Goal: Task Accomplishment & Management: Manage account settings

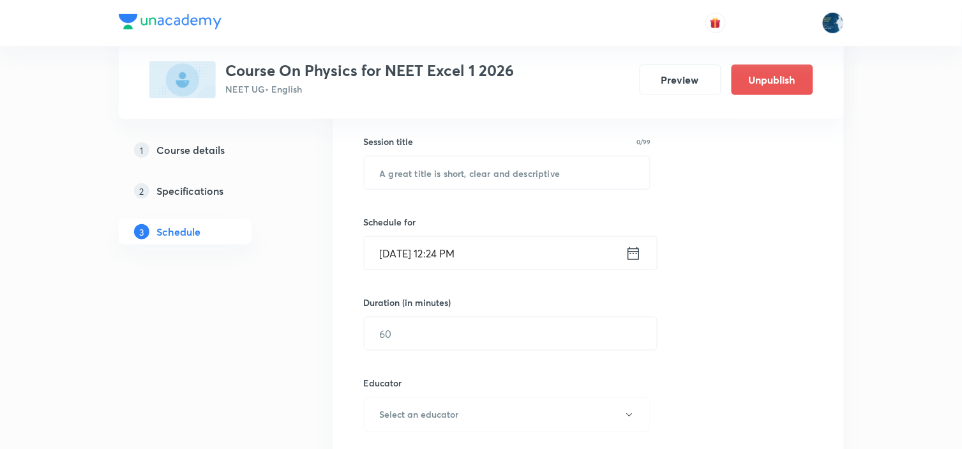
scroll to position [283, 0]
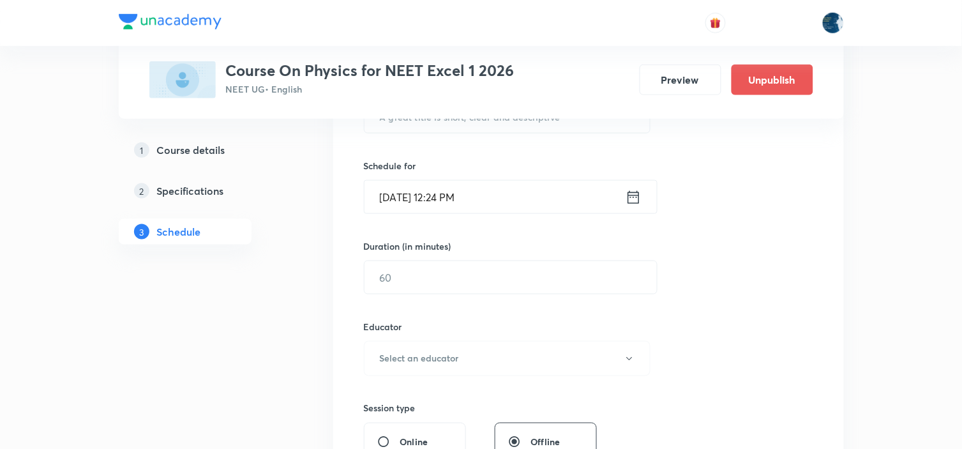
click at [195, 143] on h5 "Course details" at bounding box center [191, 149] width 68 height 15
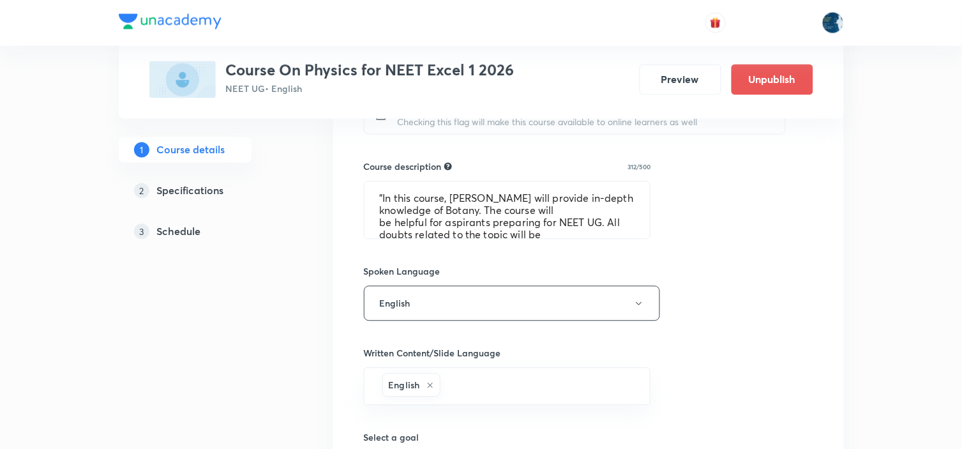
scroll to position [818, 0]
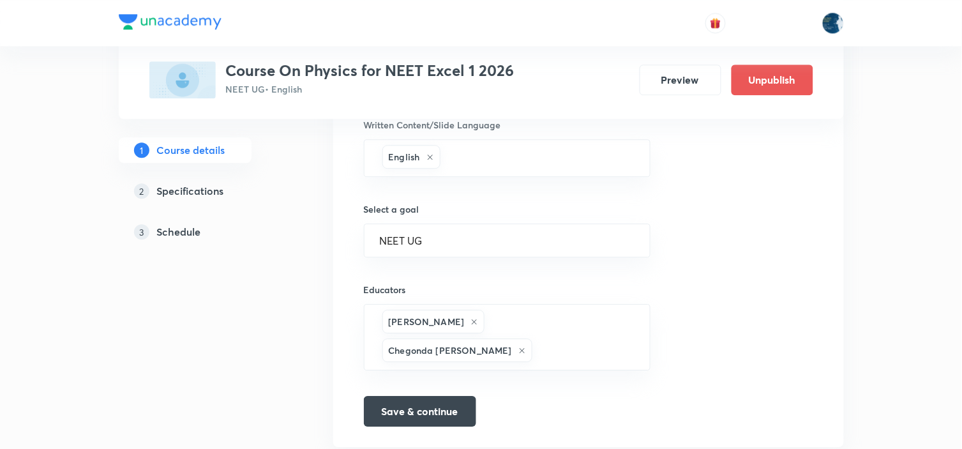
click at [208, 230] on div "3 Schedule" at bounding box center [208, 231] width 148 height 15
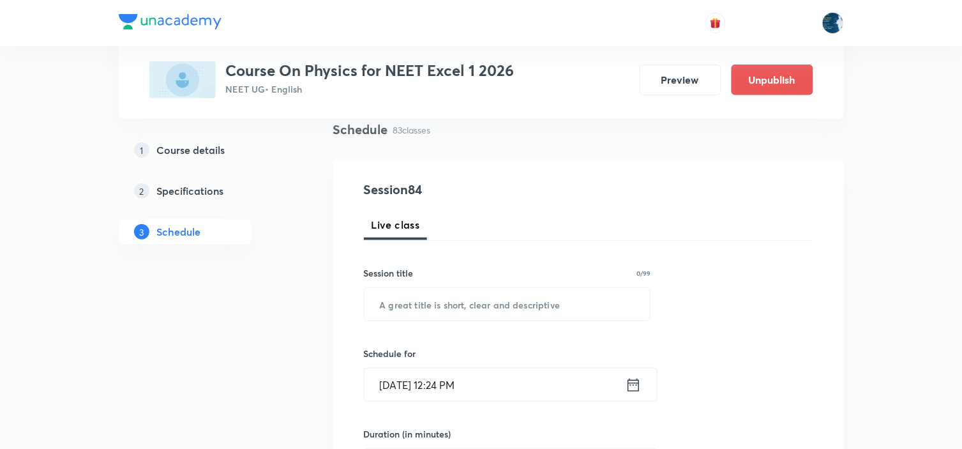
scroll to position [354, 0]
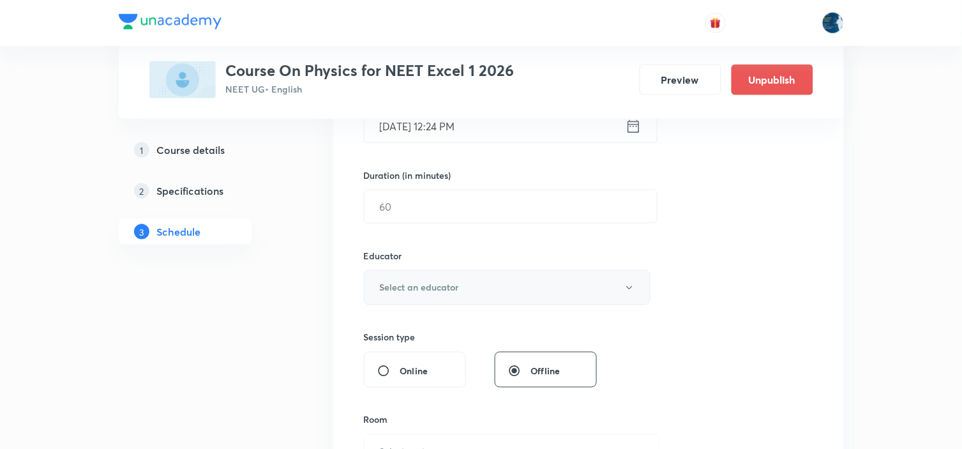
click at [617, 294] on button "Select an educator" at bounding box center [507, 287] width 287 height 35
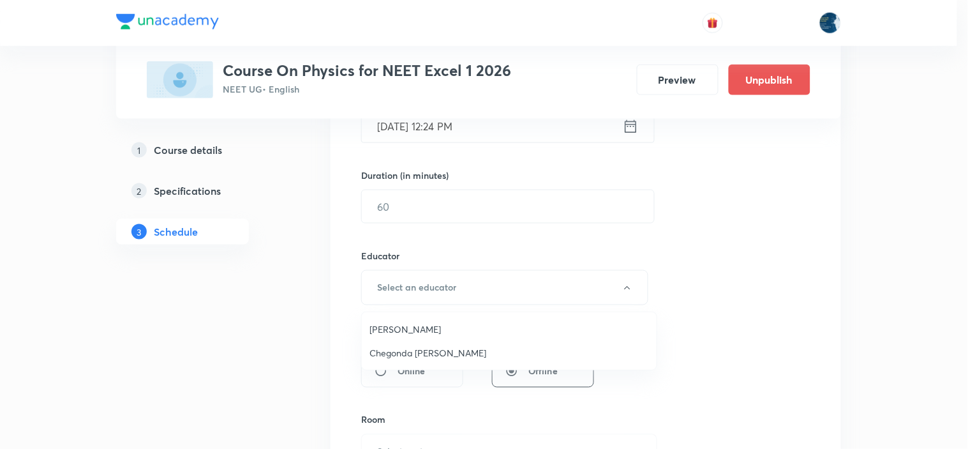
click at [539, 317] on li "Piyush Baranwal" at bounding box center [509, 329] width 295 height 24
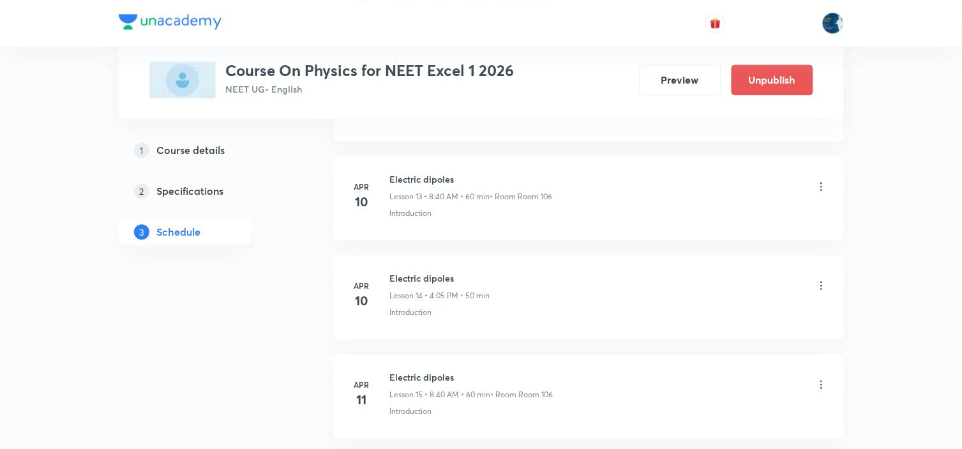
scroll to position [8876, 0]
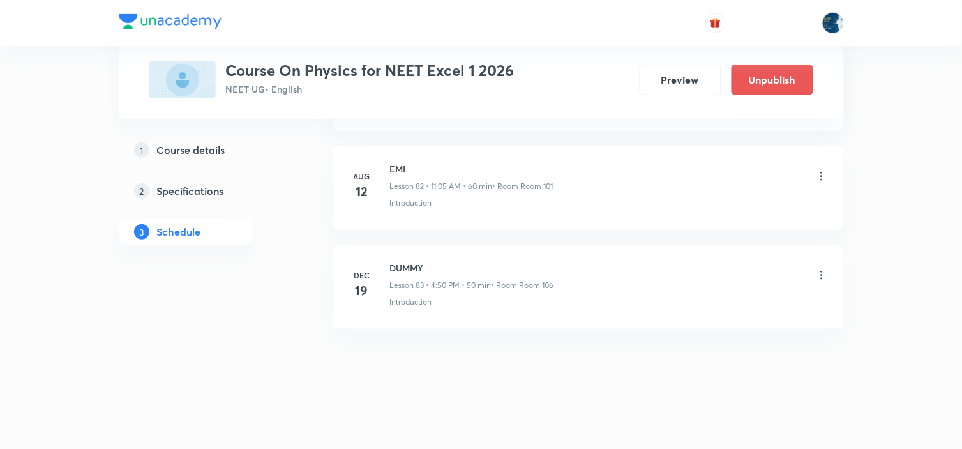
click at [399, 173] on h6 "EMI" at bounding box center [471, 168] width 163 height 13
copy h6 "EMI"
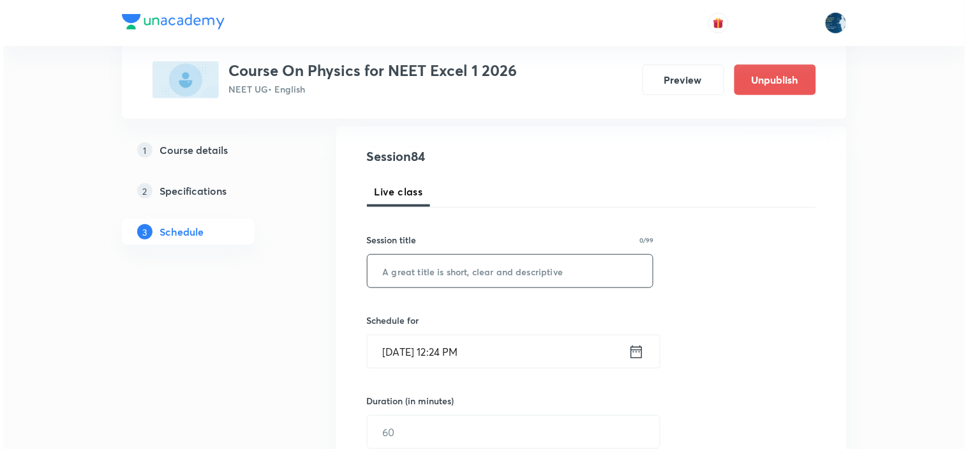
scroll to position [142, 0]
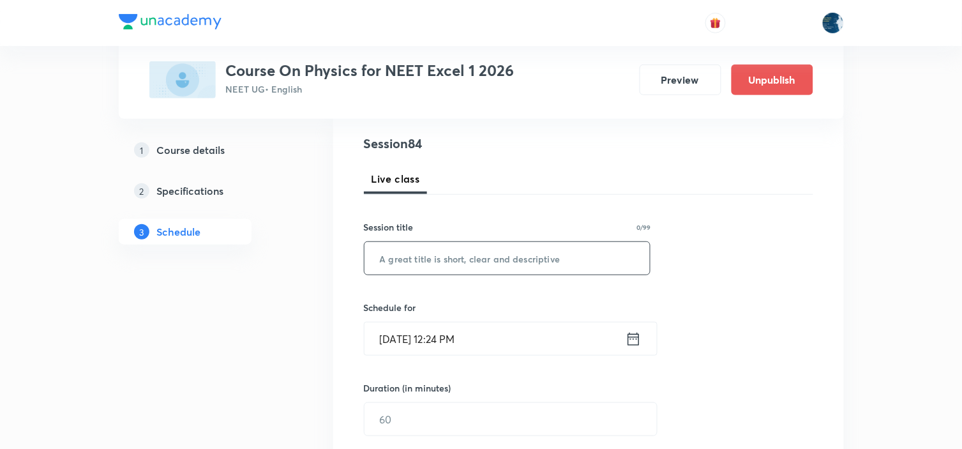
click at [425, 266] on input "text" at bounding box center [507, 258] width 286 height 33
paste input "EMI"
type input "EMI"
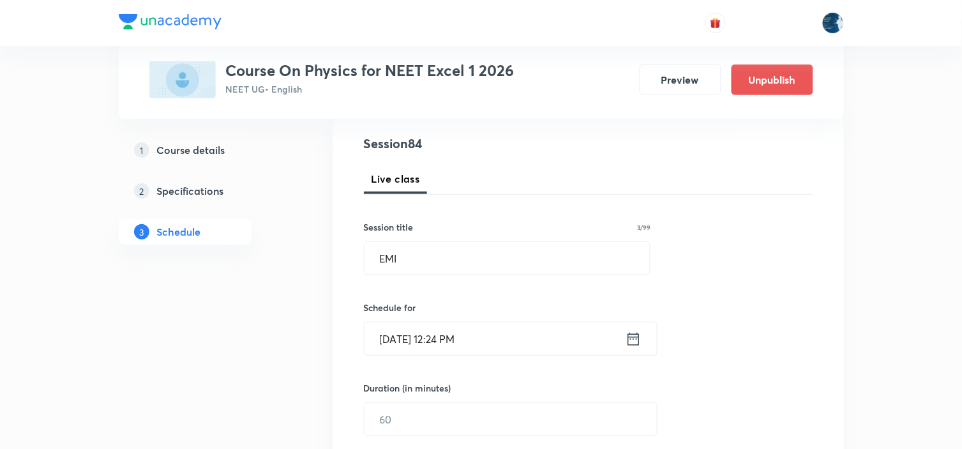
click at [630, 342] on icon at bounding box center [633, 339] width 16 height 18
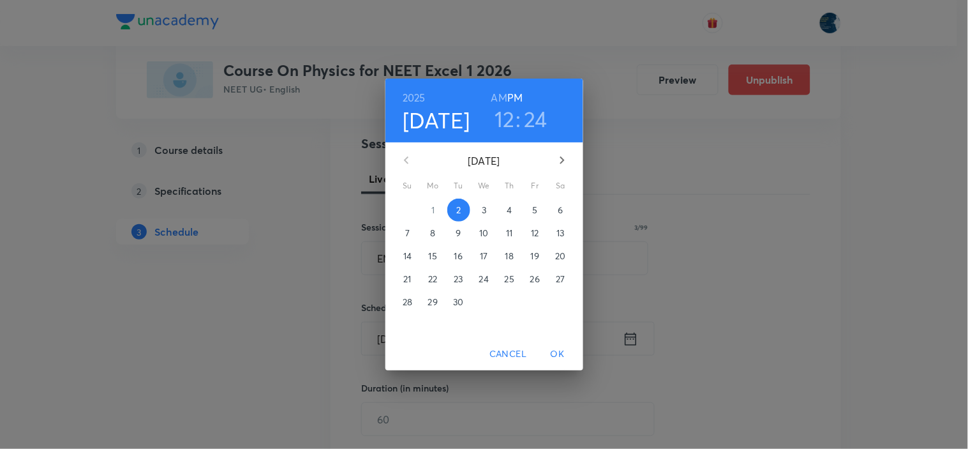
click at [500, 122] on h3 "12" at bounding box center [505, 118] width 20 height 27
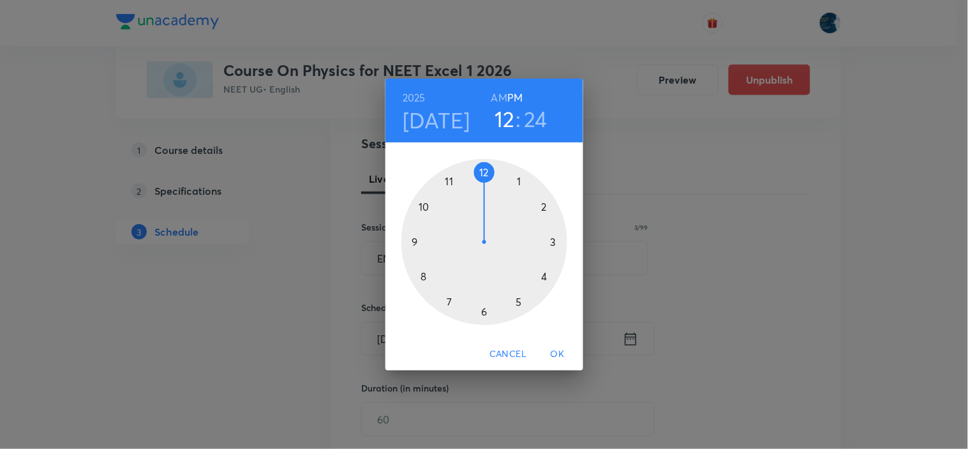
click at [544, 209] on div at bounding box center [484, 242] width 166 height 166
click at [518, 181] on div at bounding box center [484, 242] width 166 height 166
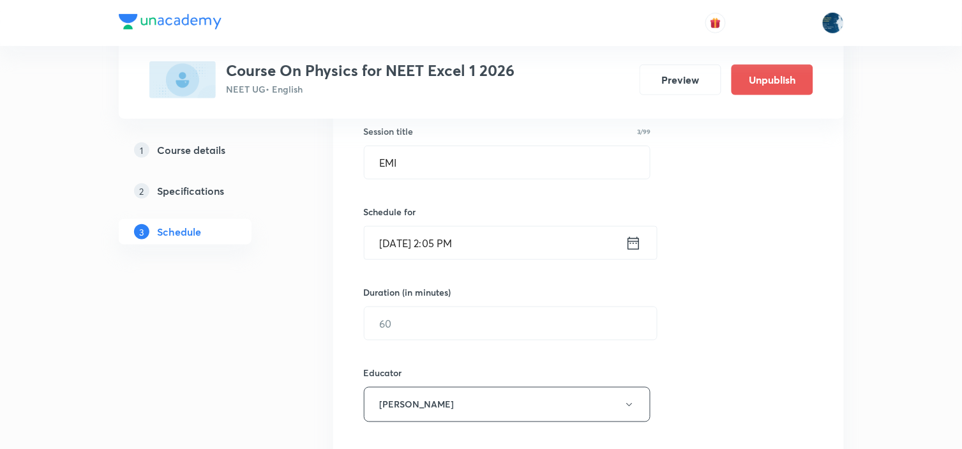
scroll to position [283, 0]
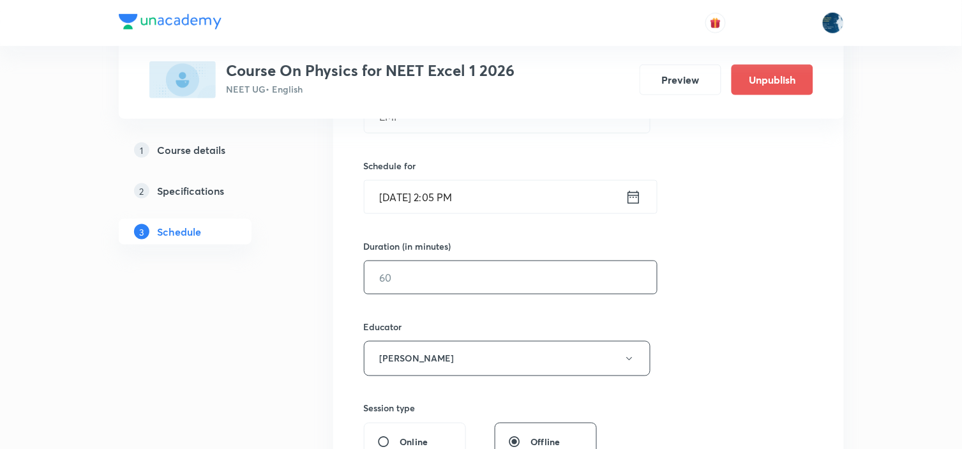
click at [500, 283] on input "text" at bounding box center [510, 277] width 292 height 33
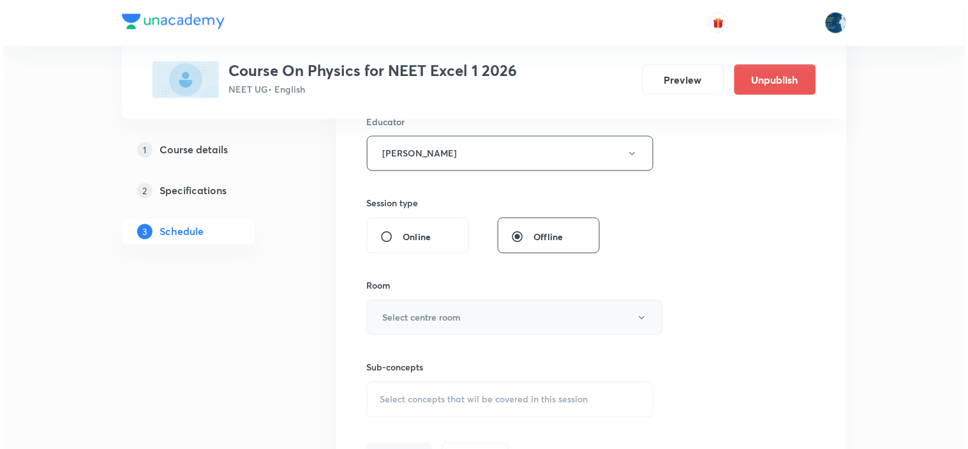
scroll to position [496, 0]
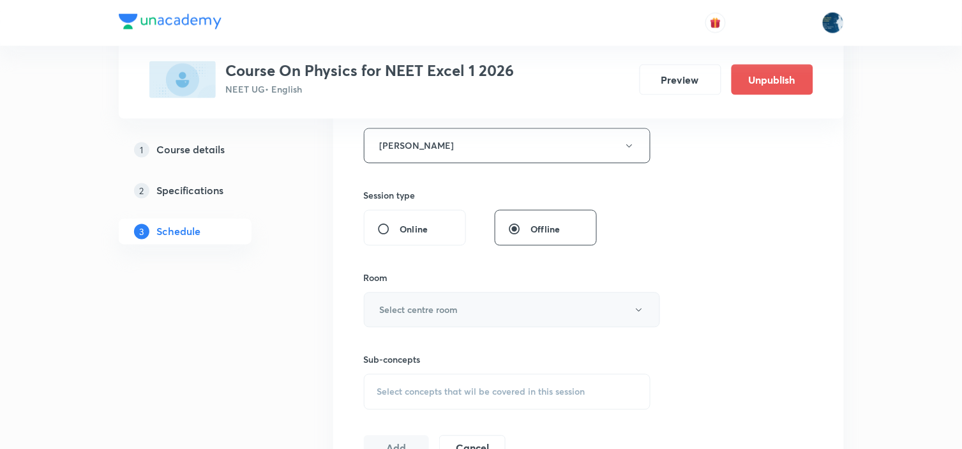
type input "55"
click at [473, 299] on button "Select centre room" at bounding box center [512, 309] width 296 height 35
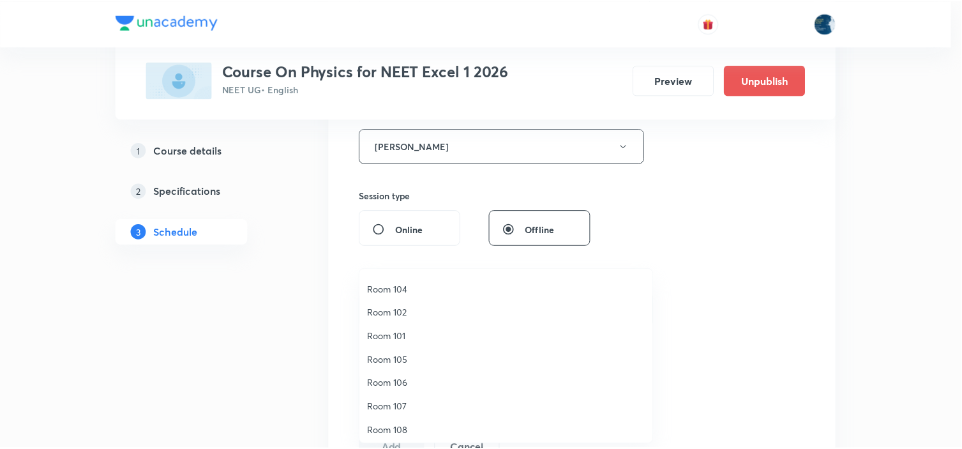
scroll to position [0, 0]
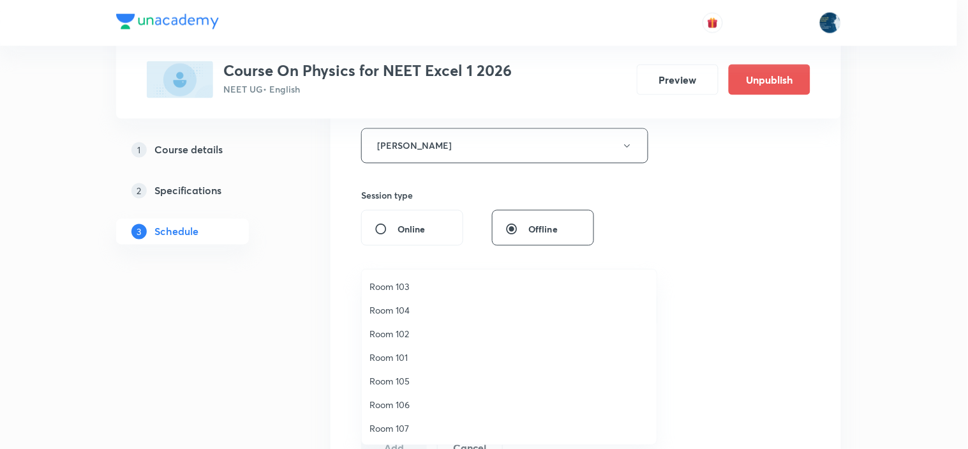
click at [391, 351] on span "Room 101" at bounding box center [510, 356] width 280 height 13
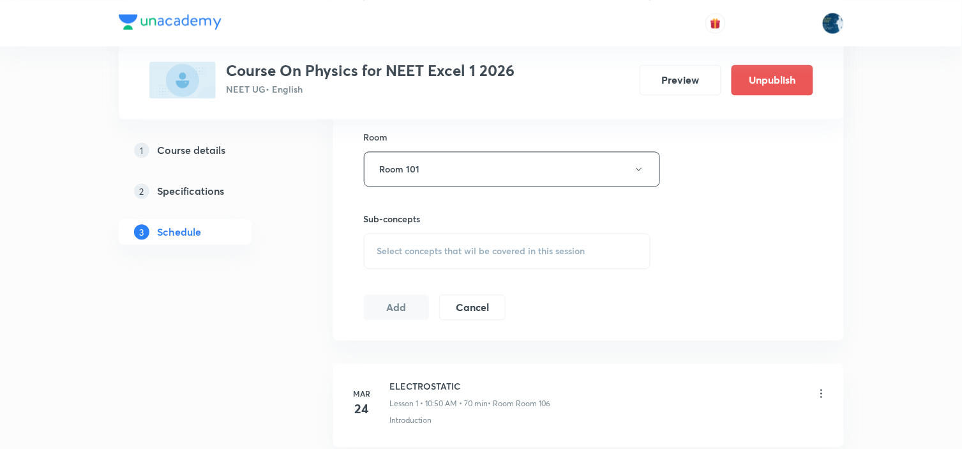
scroll to position [638, 0]
click at [491, 234] on div "Select concepts that wil be covered in this session" at bounding box center [507, 250] width 287 height 36
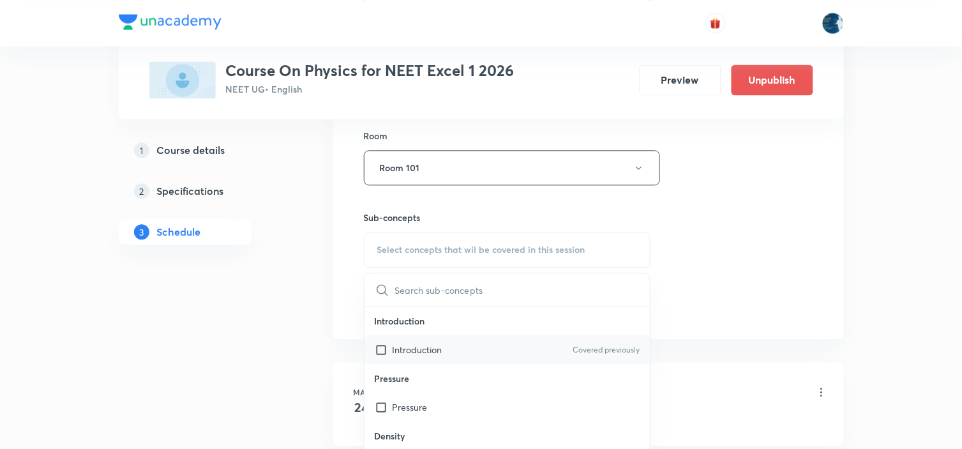
click at [617, 341] on div "Introduction Covered previously" at bounding box center [507, 349] width 286 height 29
checkbox input "true"
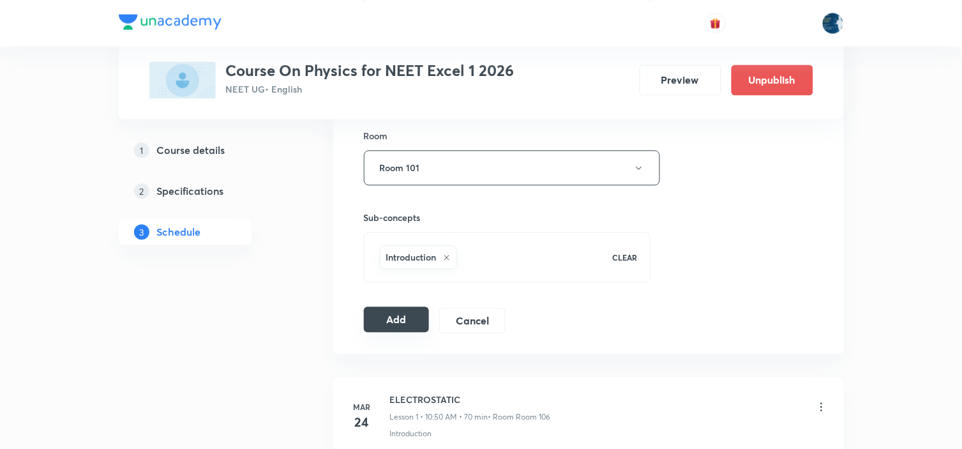
click at [397, 318] on button "Add" at bounding box center [397, 319] width 66 height 26
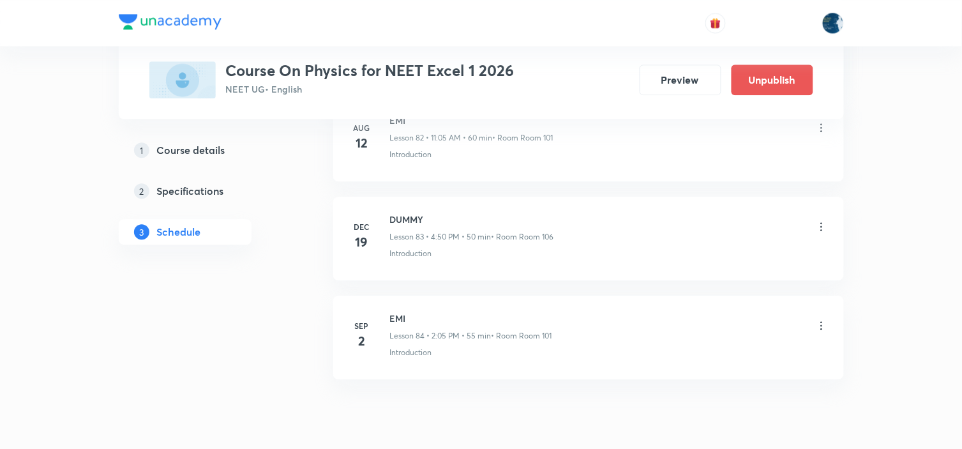
scroll to position [8307, 0]
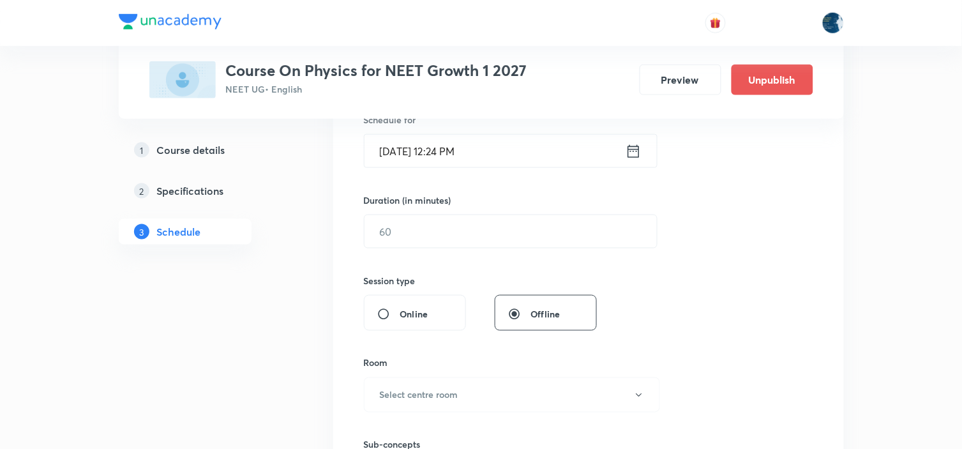
scroll to position [283, 0]
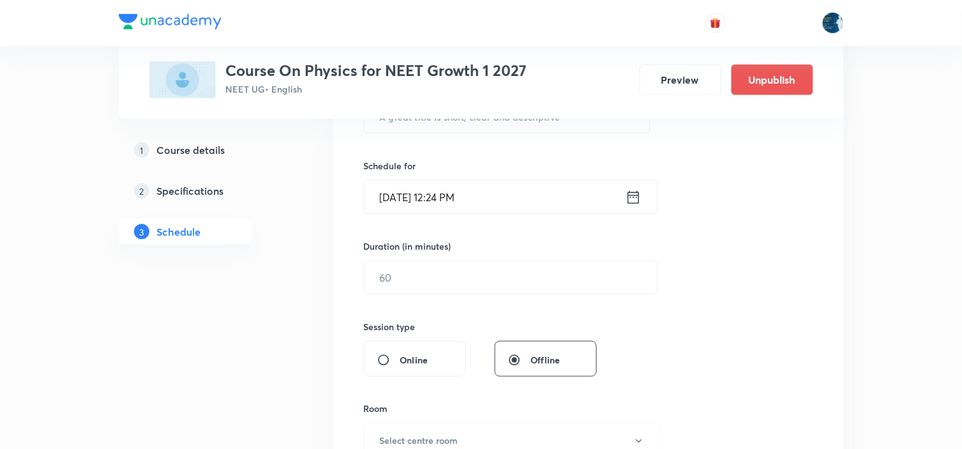
click at [227, 158] on link "1 Course details" at bounding box center [206, 150] width 174 height 26
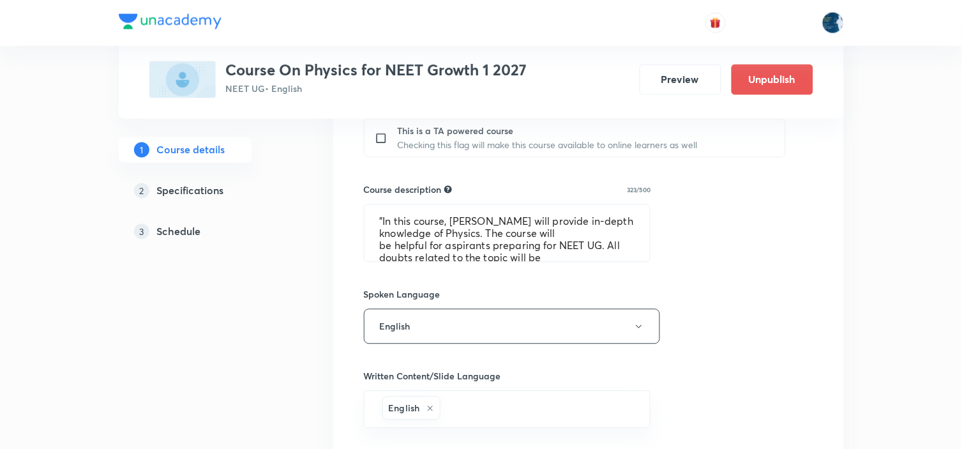
scroll to position [816, 0]
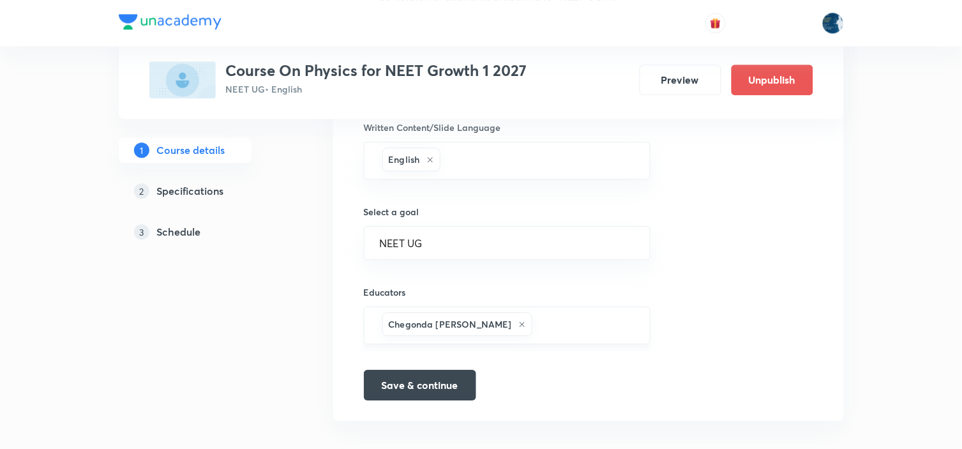
click at [576, 322] on input "text" at bounding box center [585, 325] width 100 height 24
paste input "piyushbaranwal-3199-4987"
type input "piyushbaranwal-3199-4987"
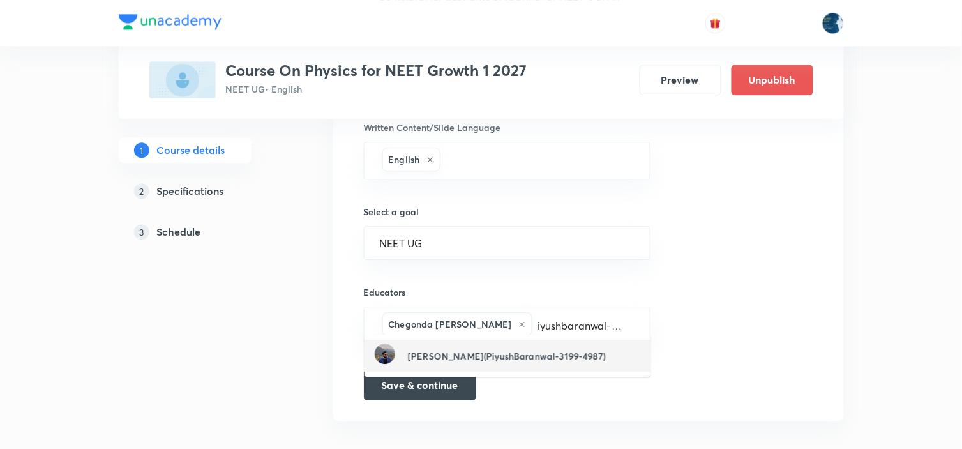
click at [514, 349] on h6 "Piyush Baranwal(PiyushBaranwal-3199-4987)" at bounding box center [507, 355] width 198 height 13
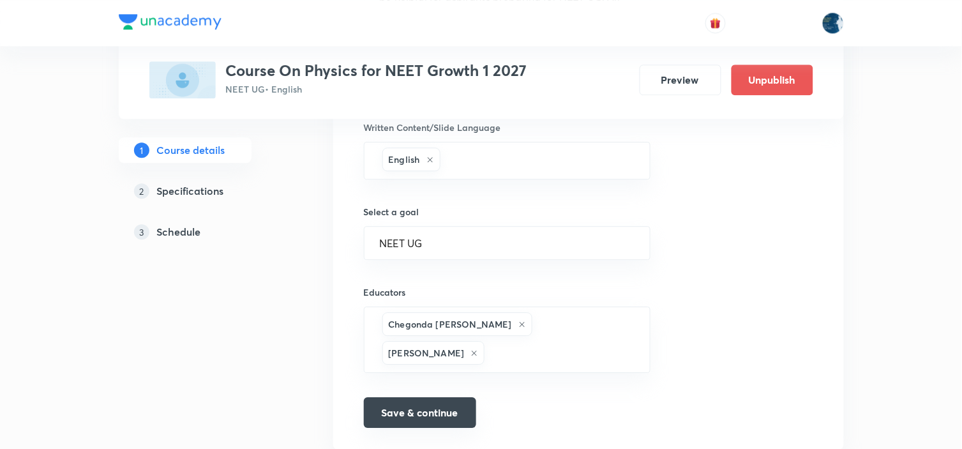
click at [454, 397] on button "Save & continue" at bounding box center [420, 412] width 112 height 31
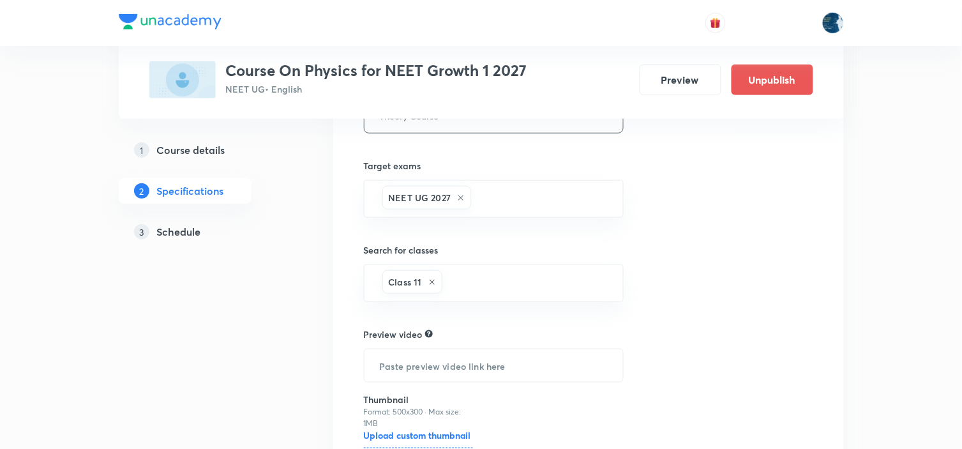
scroll to position [1527, 0]
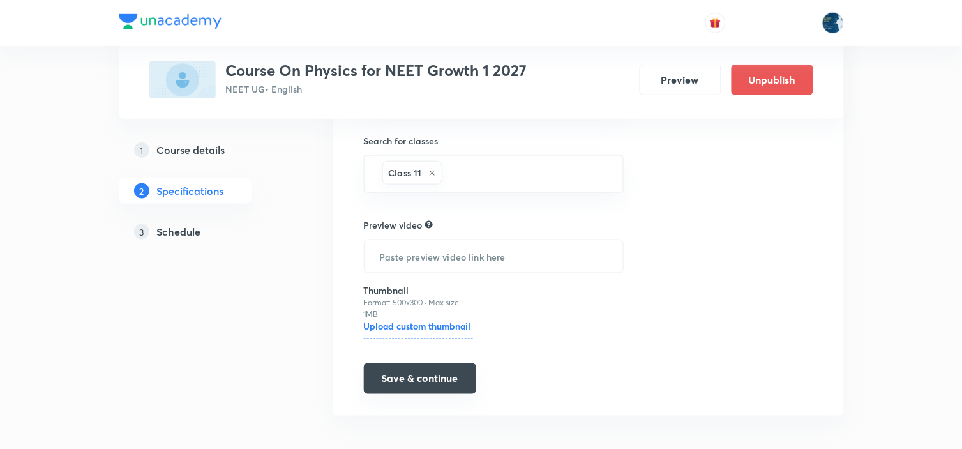
click at [445, 366] on button "Save & continue" at bounding box center [420, 378] width 112 height 31
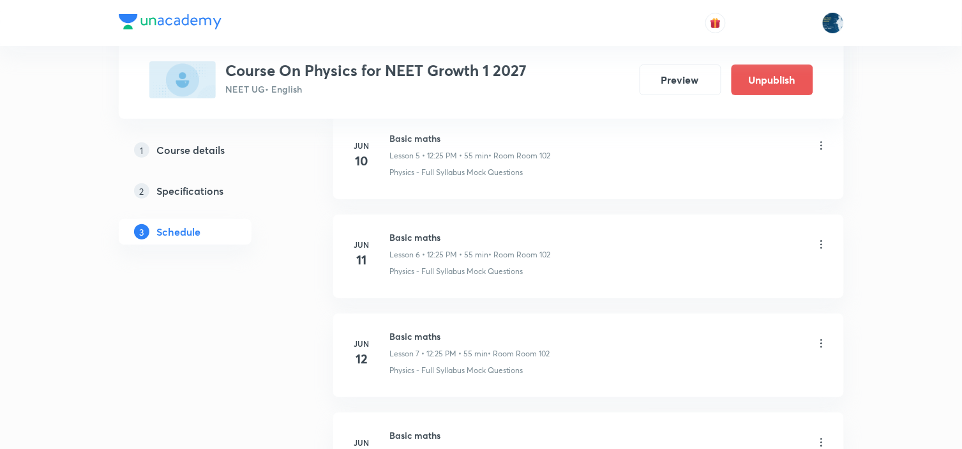
scroll to position [5509, 0]
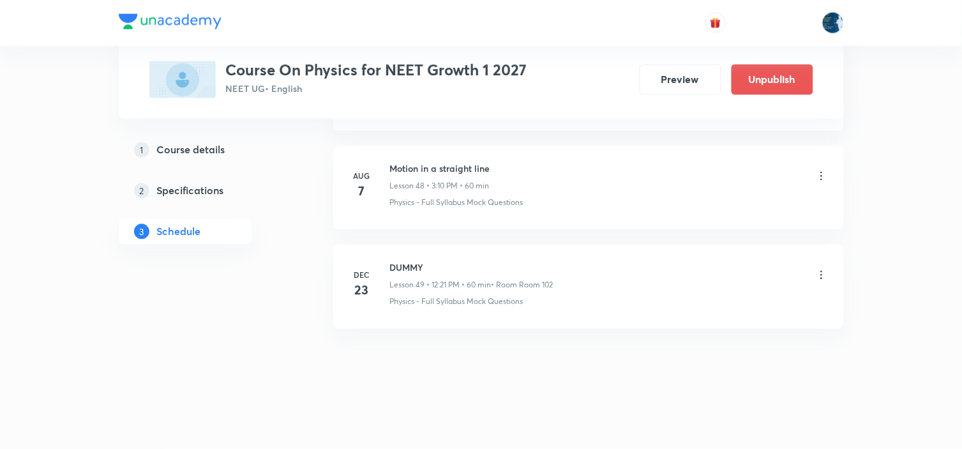
click at [407, 174] on h6 "Motion in a straight line" at bounding box center [440, 168] width 100 height 13
copy h6 "Motion in a straight line"
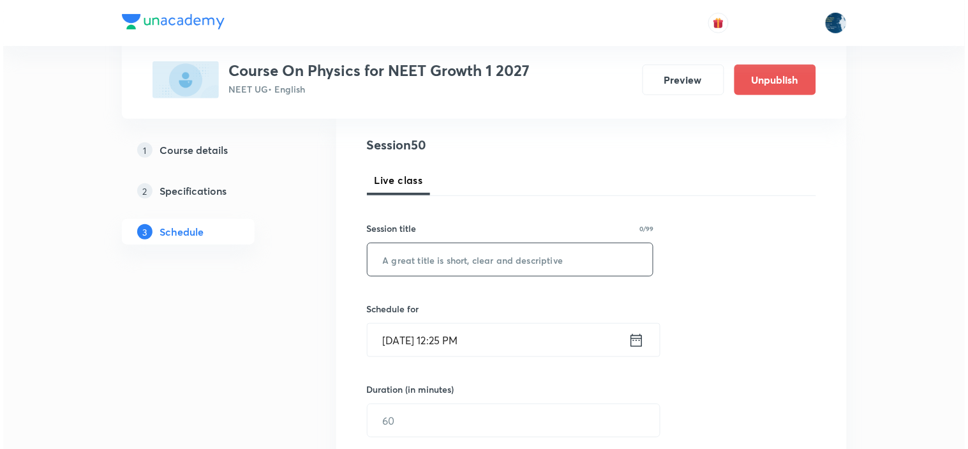
scroll to position [142, 0]
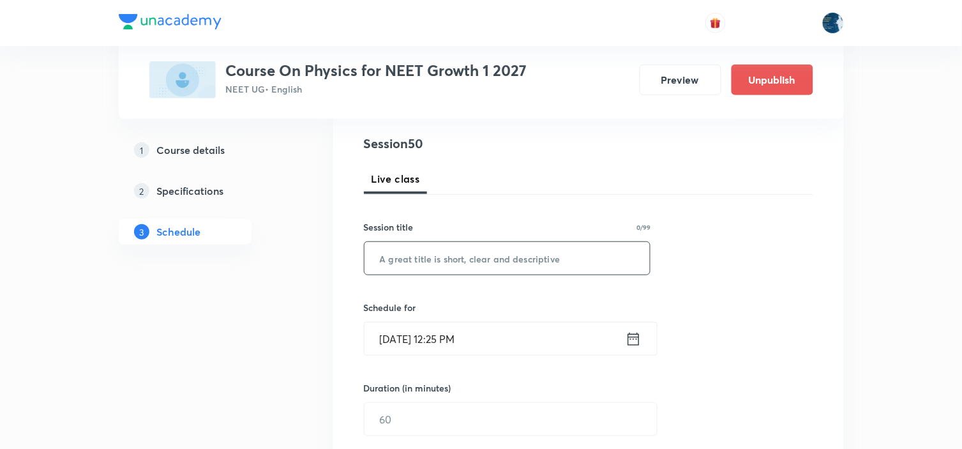
click at [538, 270] on input "text" at bounding box center [507, 258] width 286 height 33
paste input "Motion in a straight line"
type input "Motion in a straight line"
click at [632, 341] on icon at bounding box center [633, 339] width 16 height 18
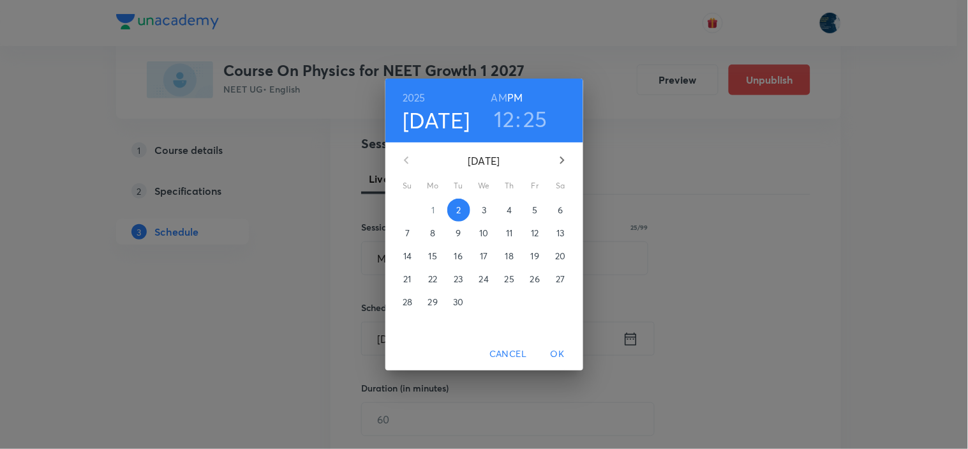
click at [508, 119] on h3 "12" at bounding box center [505, 118] width 20 height 27
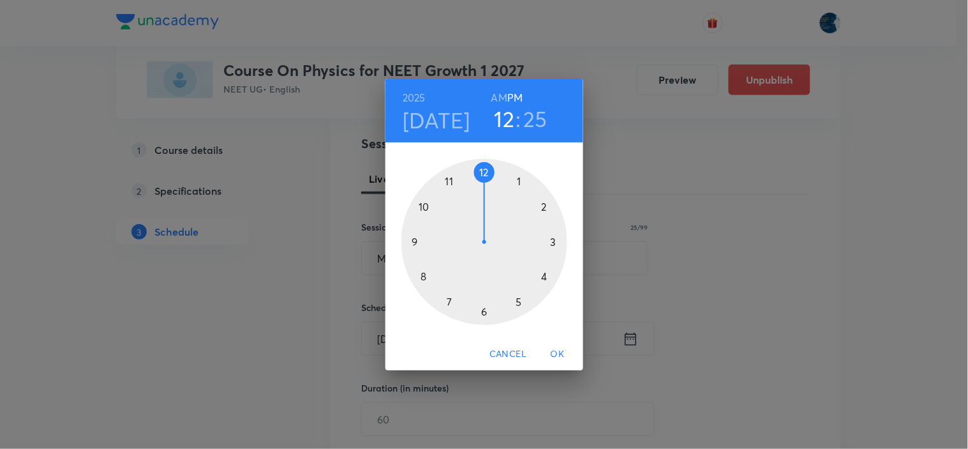
click at [555, 245] on div at bounding box center [484, 242] width 166 height 166
click at [450, 301] on div at bounding box center [484, 242] width 166 height 166
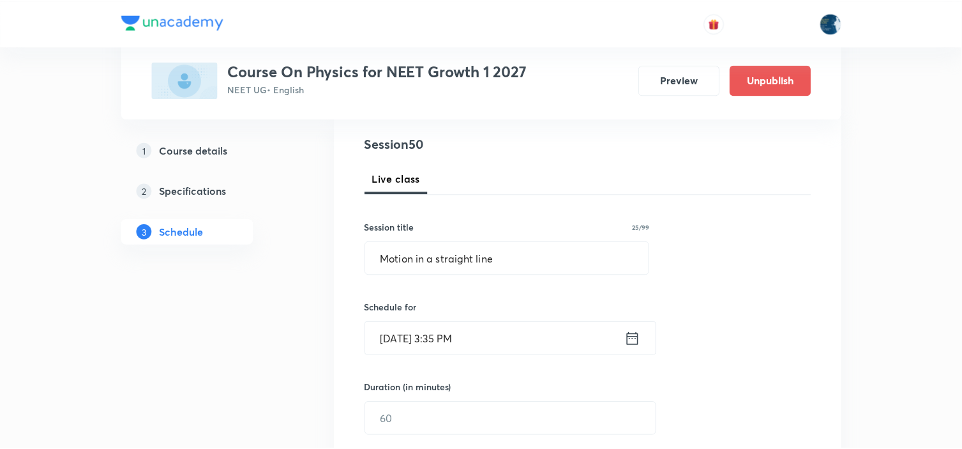
scroll to position [213, 0]
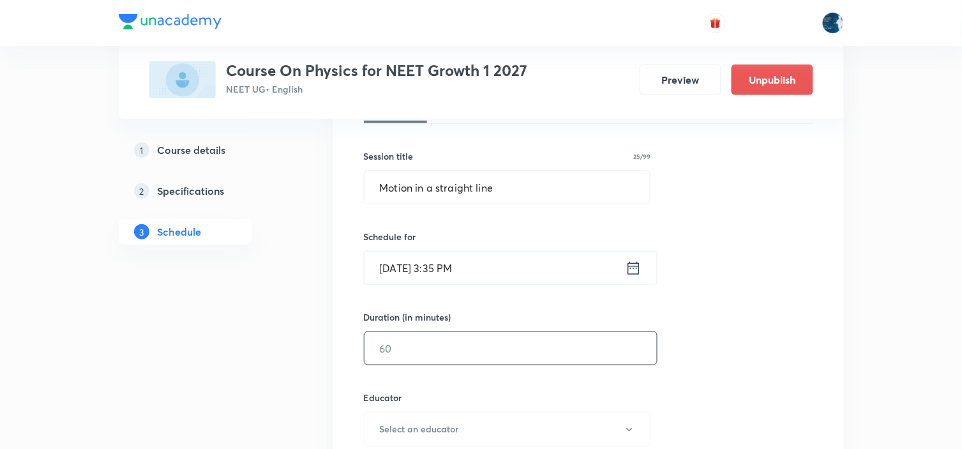
click at [439, 354] on input "text" at bounding box center [510, 348] width 292 height 33
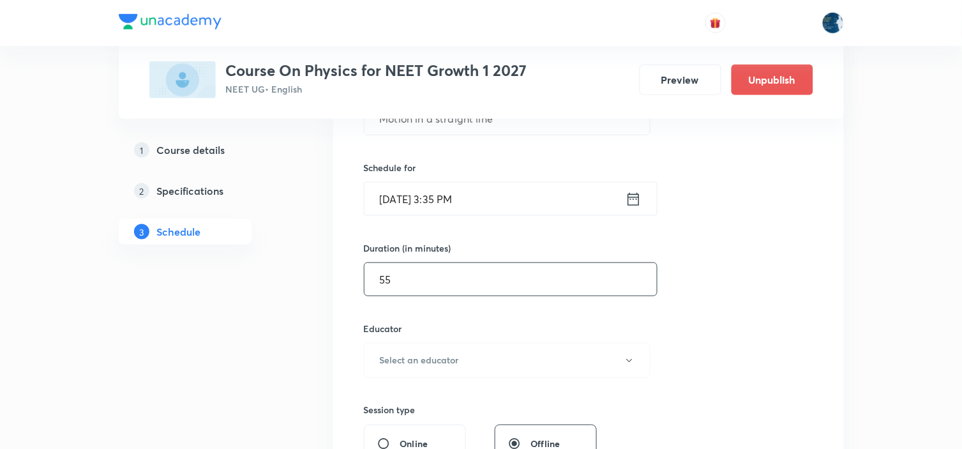
scroll to position [283, 0]
type input "55"
click at [535, 352] on button "Select an educator" at bounding box center [507, 358] width 287 height 35
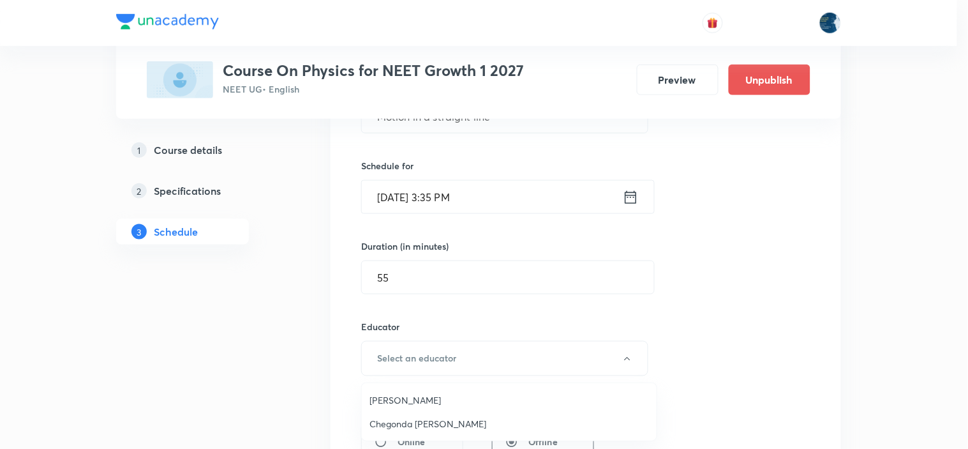
click at [443, 402] on span "Piyush Baranwal" at bounding box center [510, 399] width 280 height 13
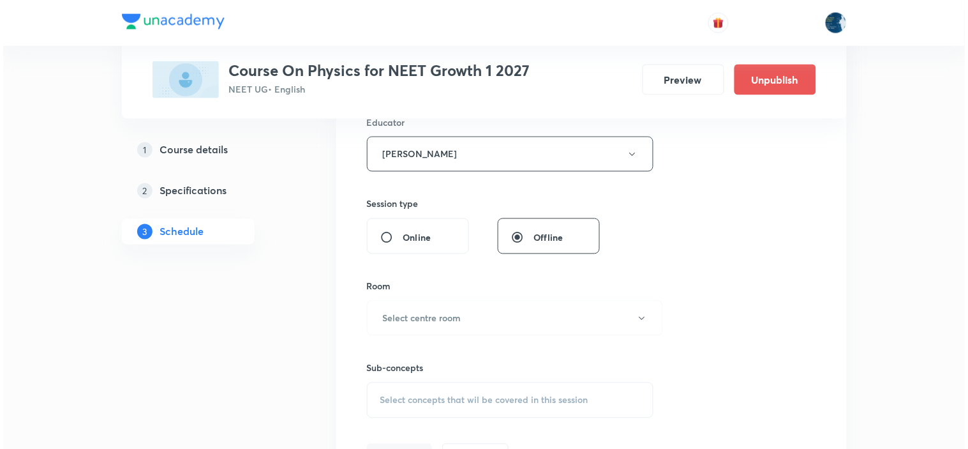
scroll to position [496, 0]
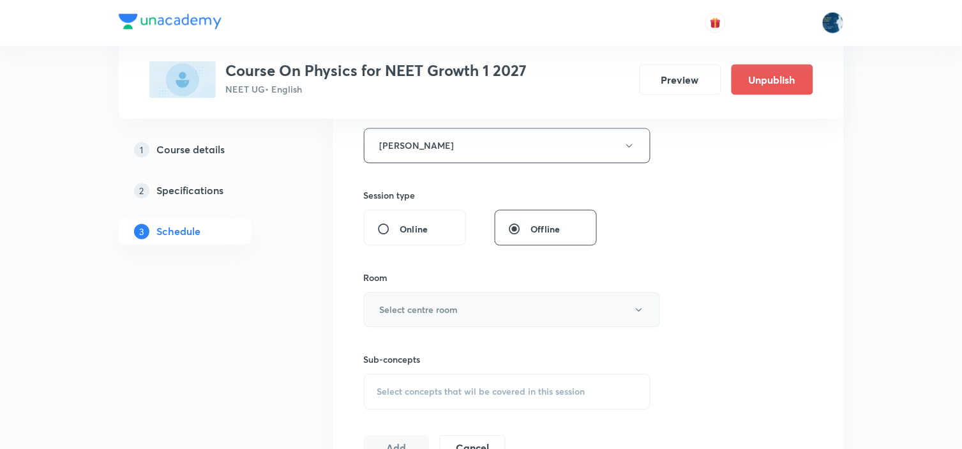
click at [518, 311] on button "Select centre room" at bounding box center [512, 309] width 296 height 35
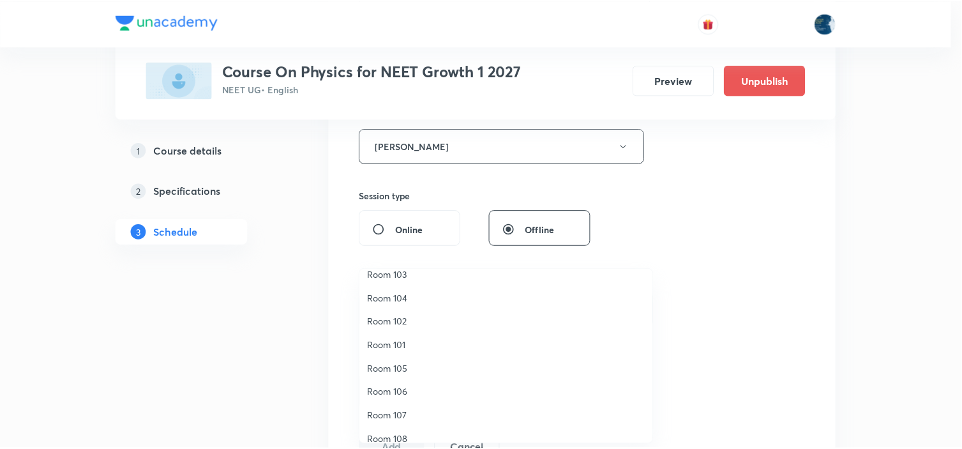
scroll to position [0, 0]
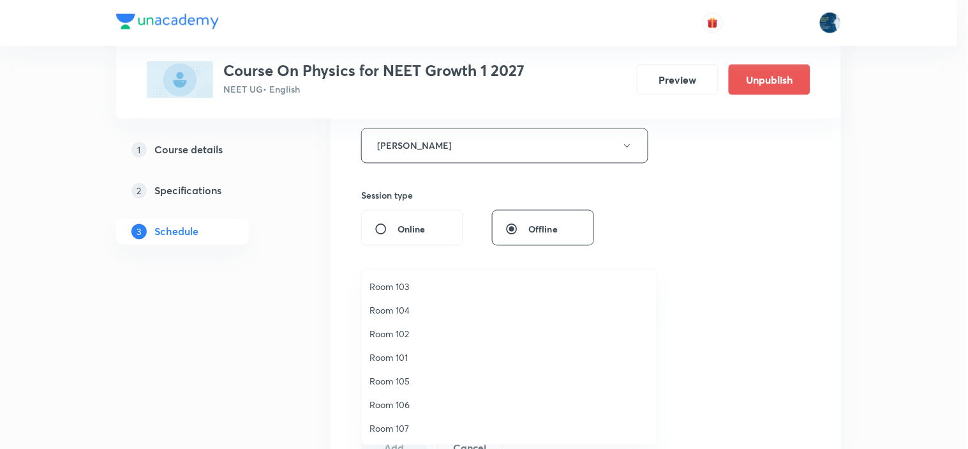
click at [426, 333] on span "Room 102" at bounding box center [510, 333] width 280 height 13
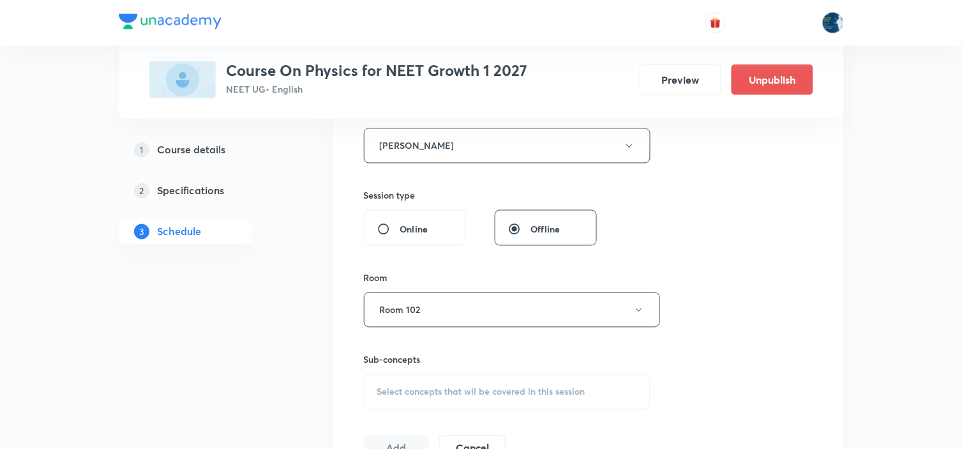
scroll to position [638, 0]
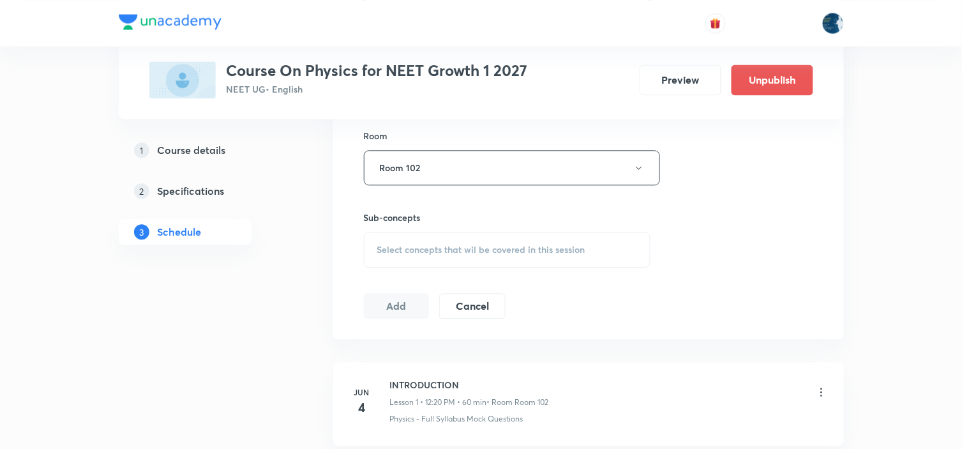
click at [591, 238] on div "Select concepts that wil be covered in this session" at bounding box center [507, 250] width 287 height 36
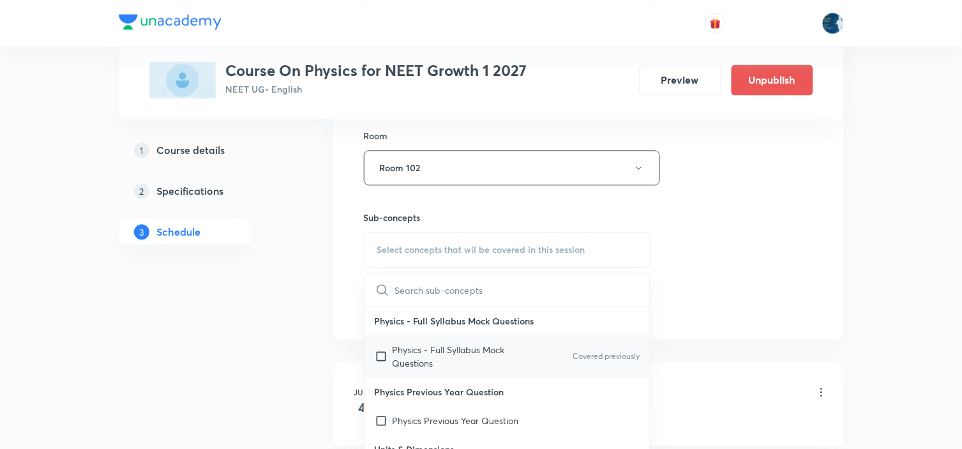
click at [537, 345] on div "Physics - Full Syllabus Mock Questions Covered previously" at bounding box center [507, 356] width 286 height 42
checkbox input "true"
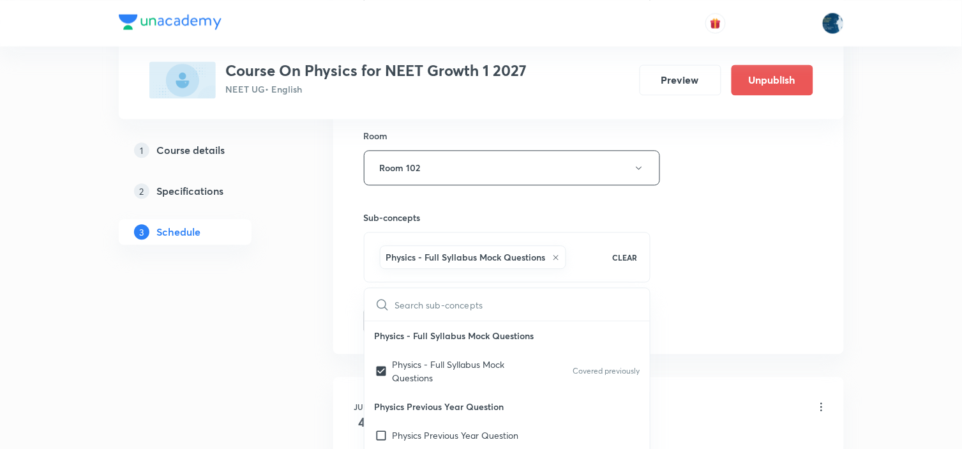
drag, startPoint x: 731, startPoint y: 271, endPoint x: 477, endPoint y: 239, distance: 256.7
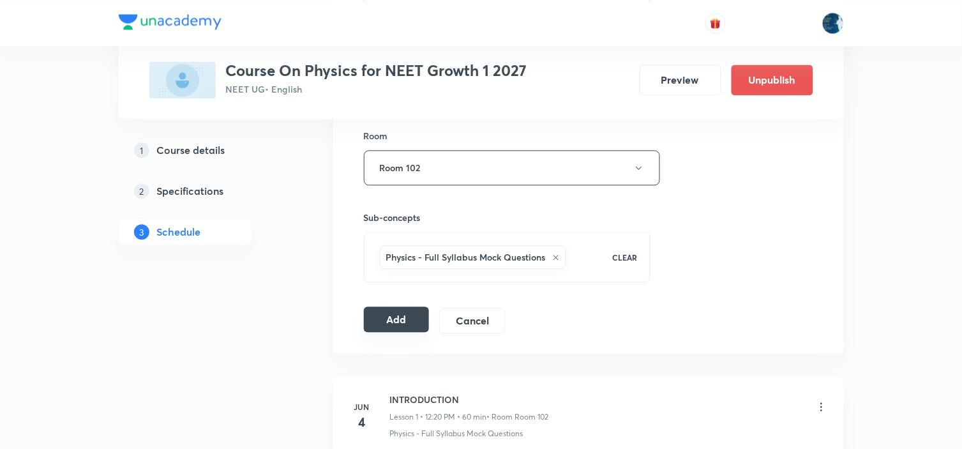
click at [397, 318] on button "Add" at bounding box center [397, 319] width 66 height 26
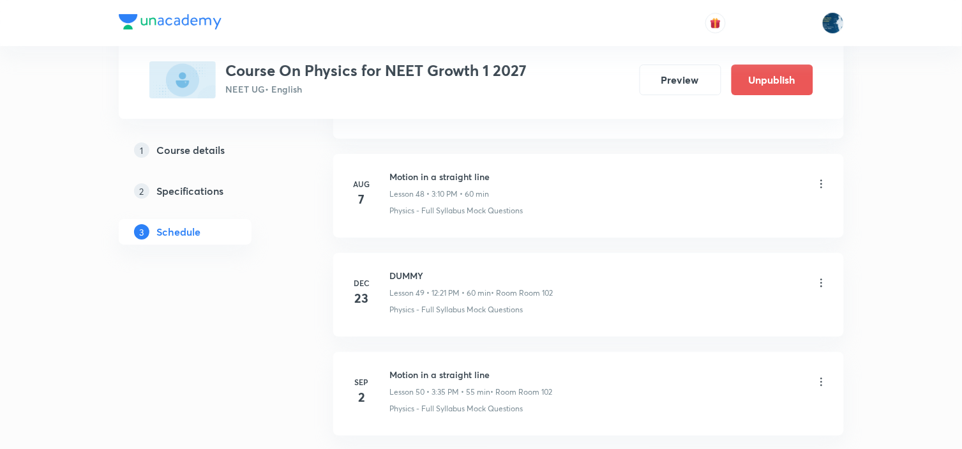
scroll to position [4939, 0]
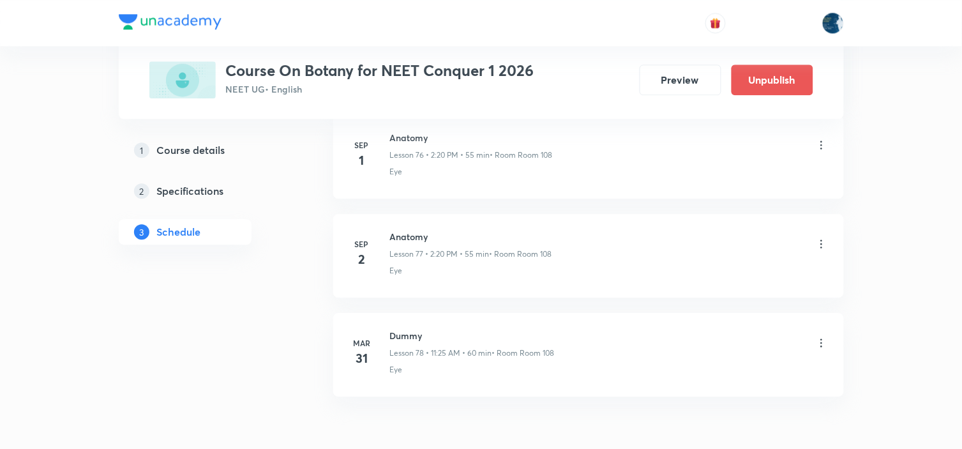
scroll to position [8300, 0]
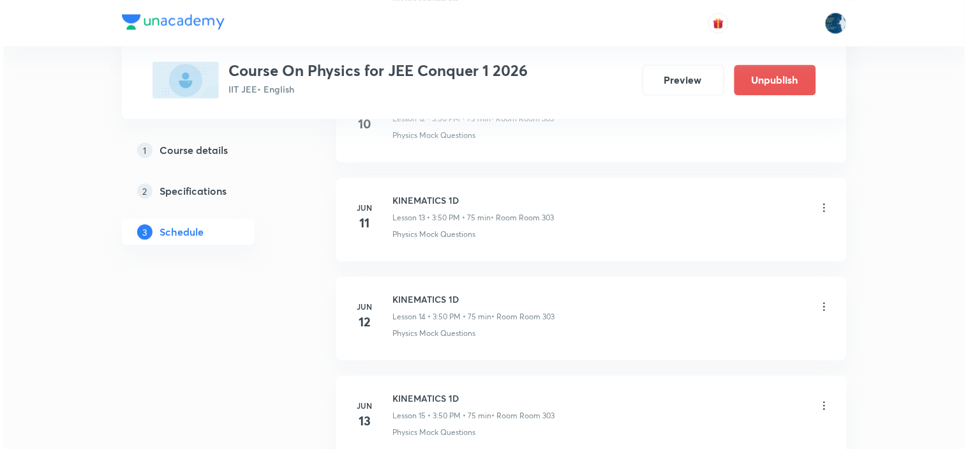
scroll to position [7804, 0]
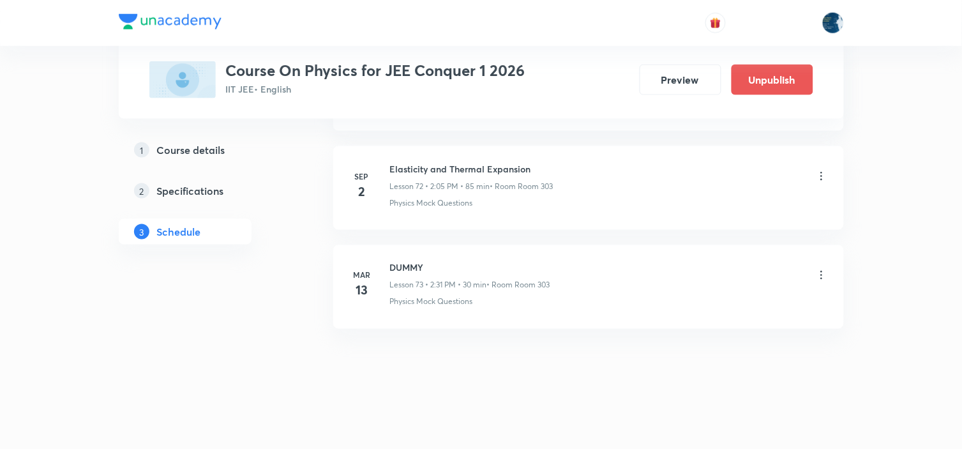
click at [819, 176] on icon at bounding box center [821, 176] width 13 height 13
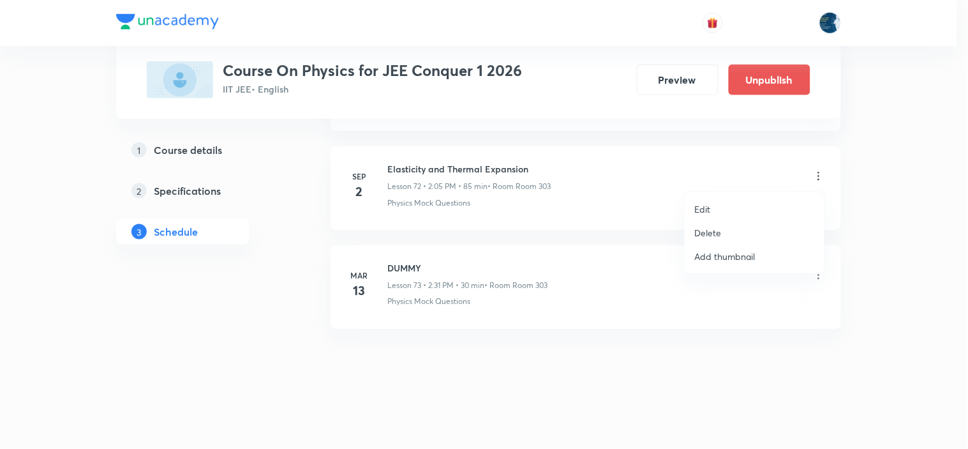
click at [722, 207] on li "Edit" at bounding box center [755, 209] width 140 height 24
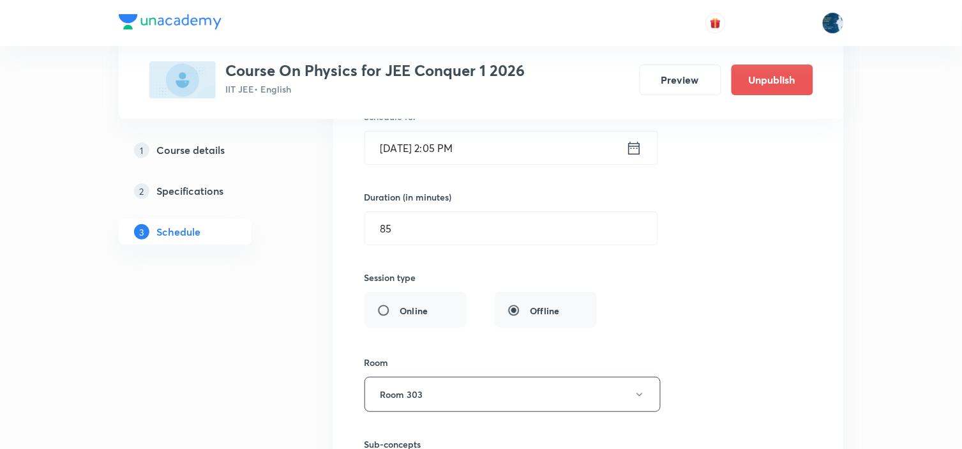
scroll to position [7284, 0]
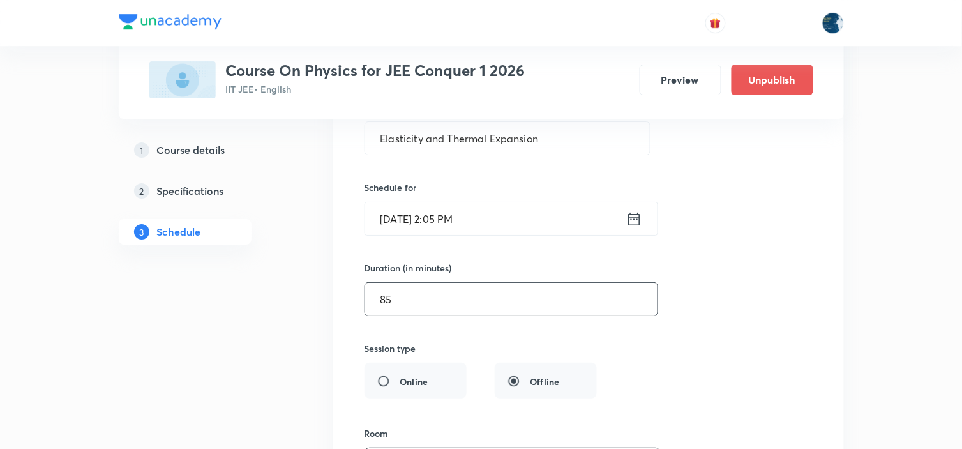
click at [564, 302] on input "85" at bounding box center [511, 299] width 292 height 33
type input "8"
type input "55"
click at [539, 154] on input "Elasticity and Thermal Expansion" at bounding box center [507, 138] width 285 height 33
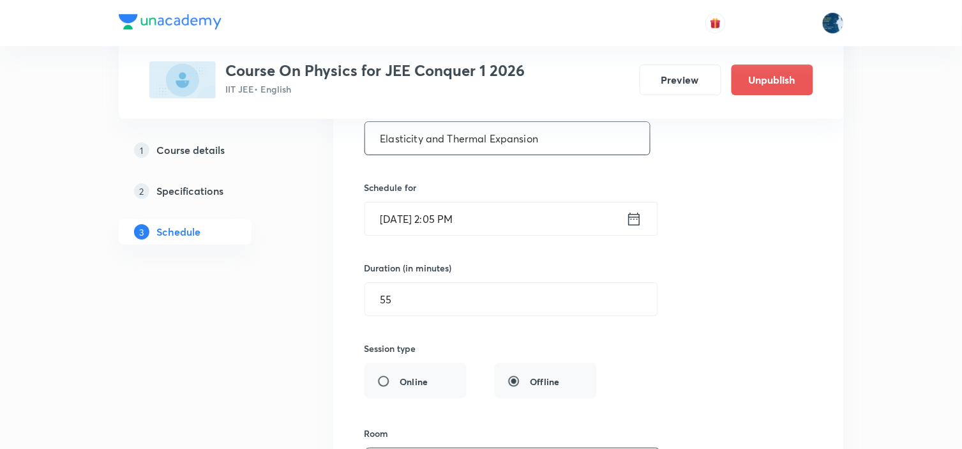
click at [539, 154] on input "Elasticity and Thermal Expansion" at bounding box center [507, 138] width 285 height 33
click at [407, 146] on input "Heat transfer" at bounding box center [507, 138] width 285 height 33
click at [410, 147] on input "Heat transfer" at bounding box center [507, 138] width 285 height 33
click at [461, 148] on input "Heat Transfer" at bounding box center [507, 138] width 285 height 33
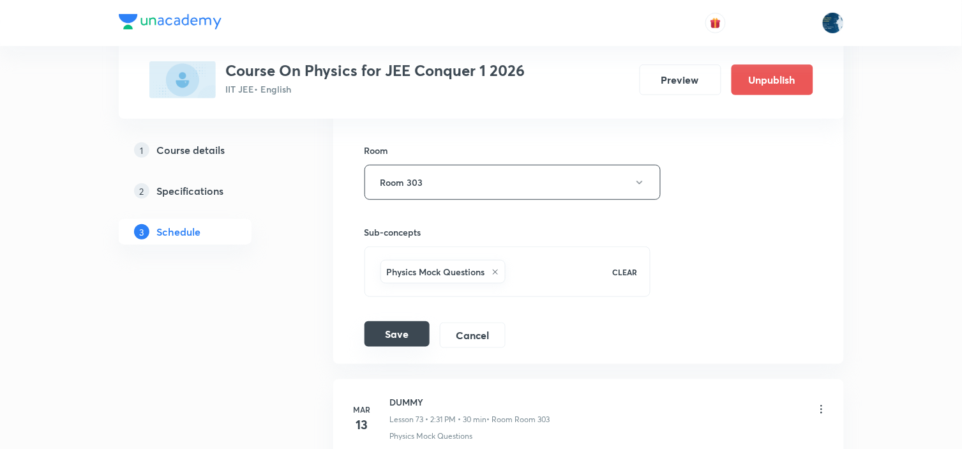
scroll to position [7567, 0]
type input "Heat Transfer"
click at [400, 340] on button "Save" at bounding box center [396, 333] width 65 height 26
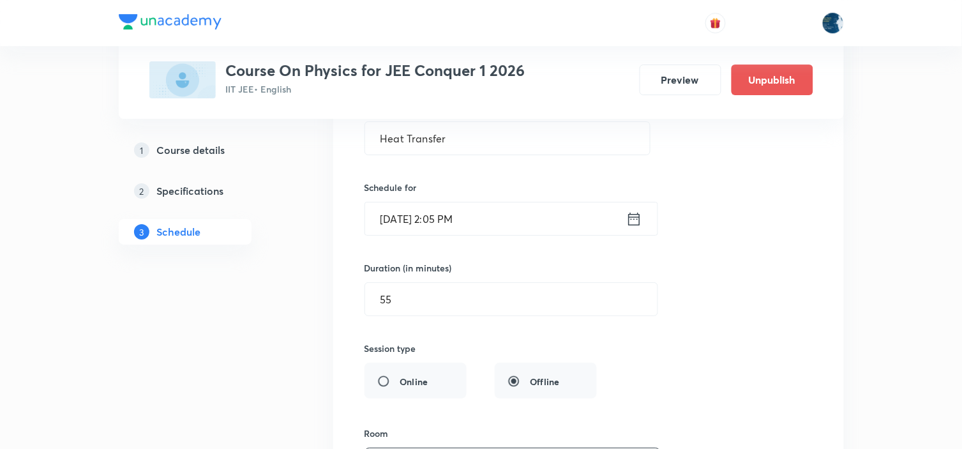
scroll to position [7216, 0]
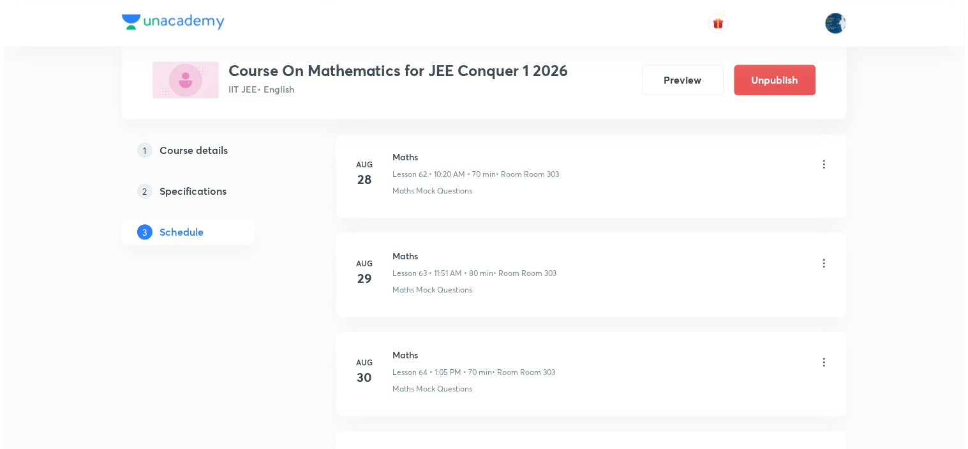
scroll to position [7292, 0]
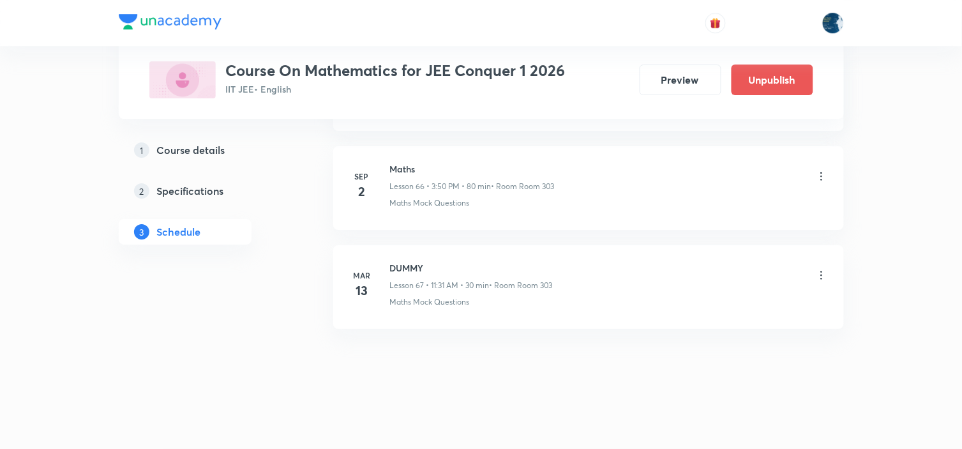
click at [815, 174] on icon at bounding box center [821, 176] width 13 height 13
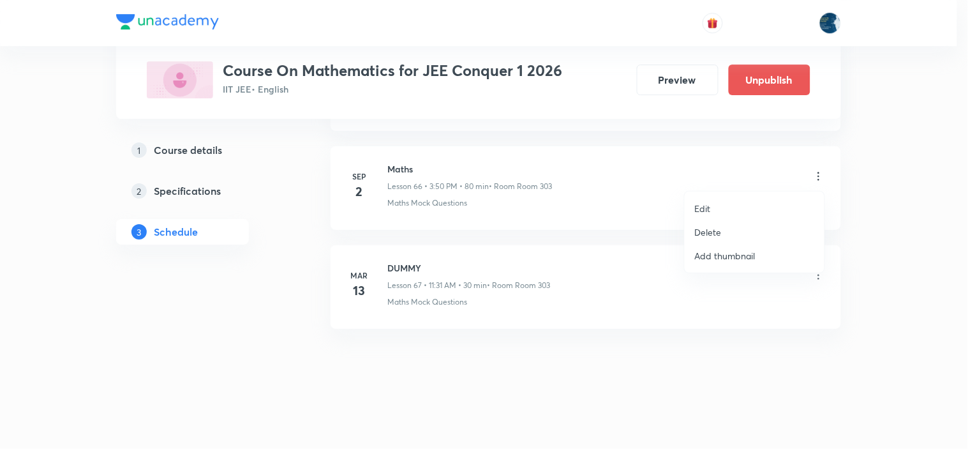
click at [770, 204] on li "Edit" at bounding box center [755, 209] width 140 height 24
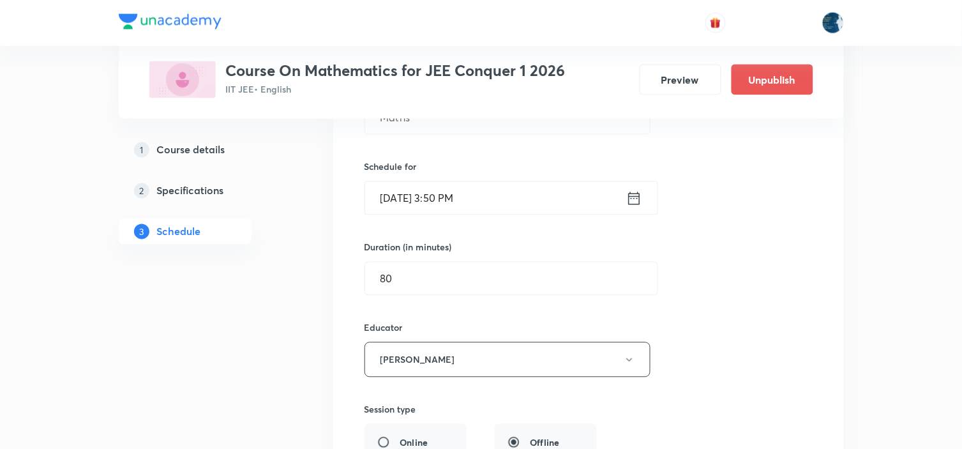
scroll to position [6700, 0]
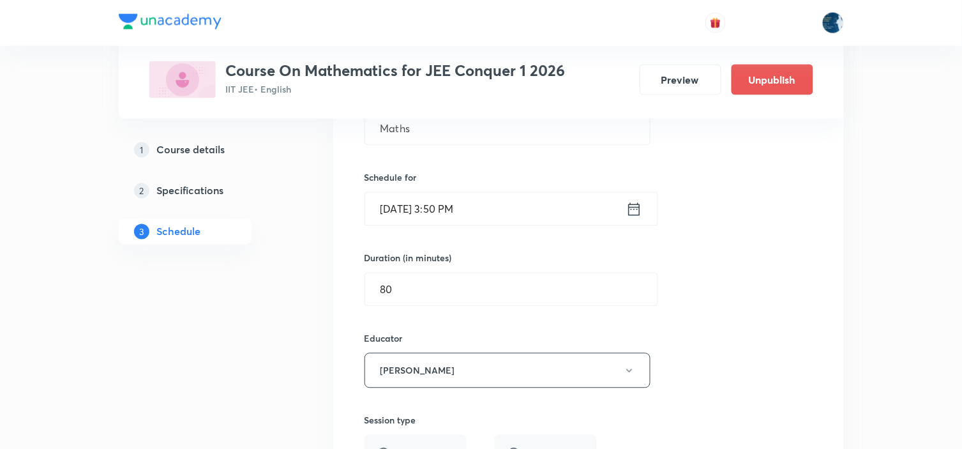
click at [627, 218] on icon at bounding box center [634, 209] width 16 height 18
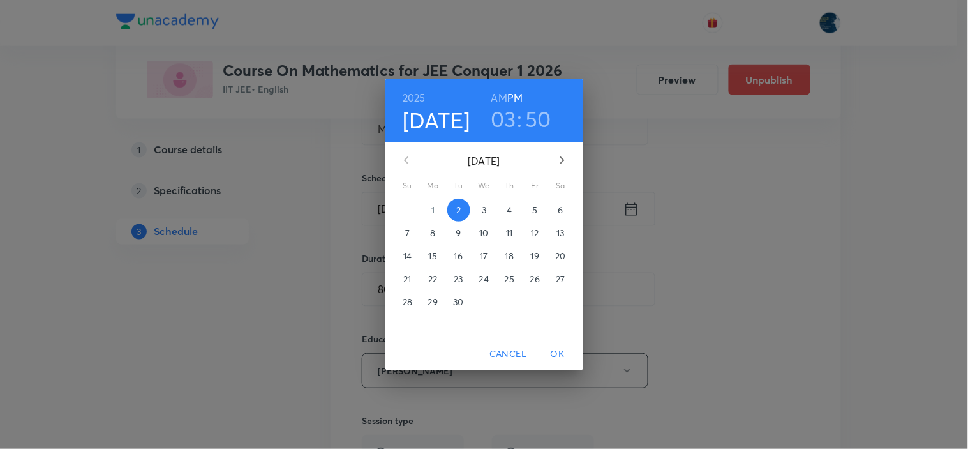
click at [545, 111] on h3 "50" at bounding box center [538, 118] width 26 height 27
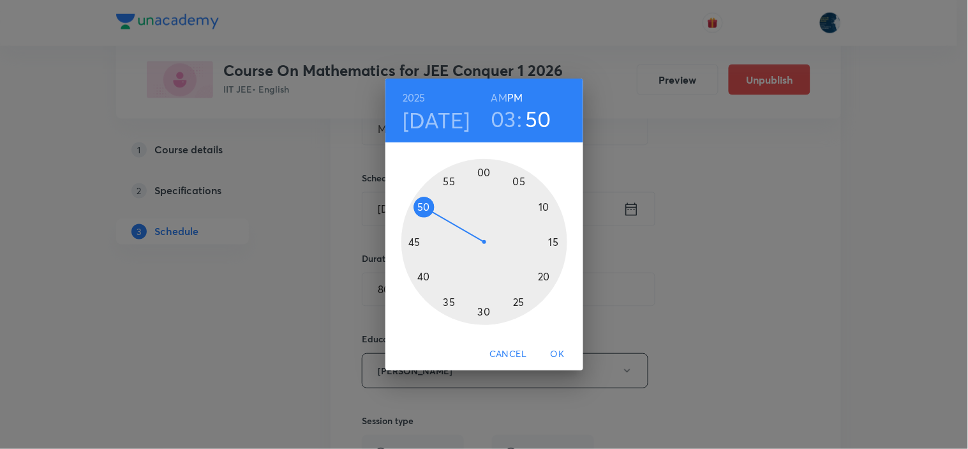
click at [521, 182] on div at bounding box center [484, 242] width 166 height 166
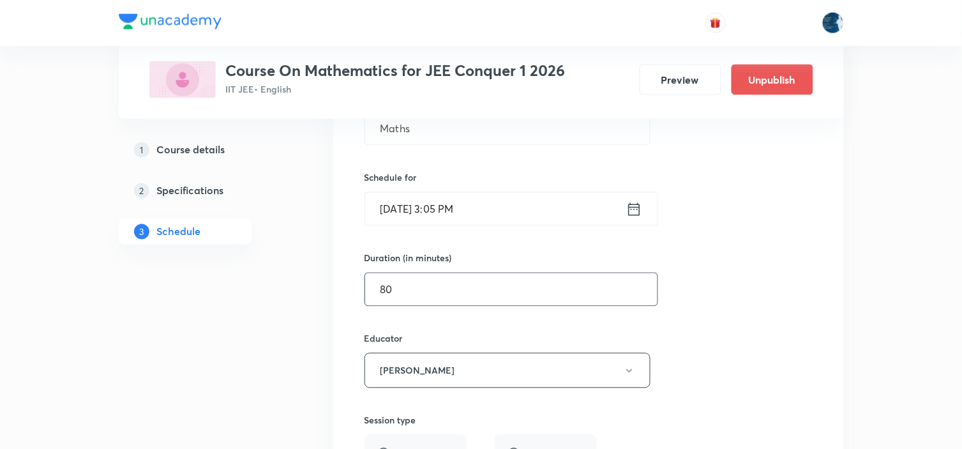
click at [587, 296] on input "80" at bounding box center [511, 289] width 292 height 33
type input "8"
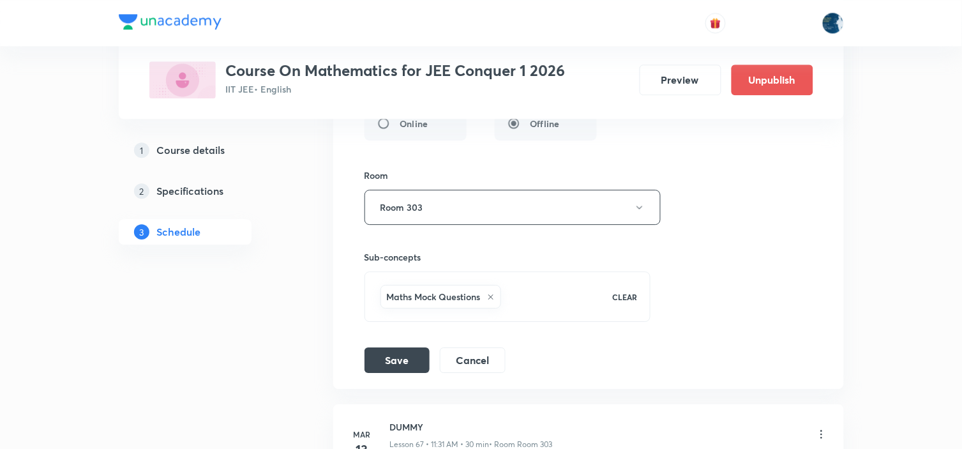
scroll to position [7054, 0]
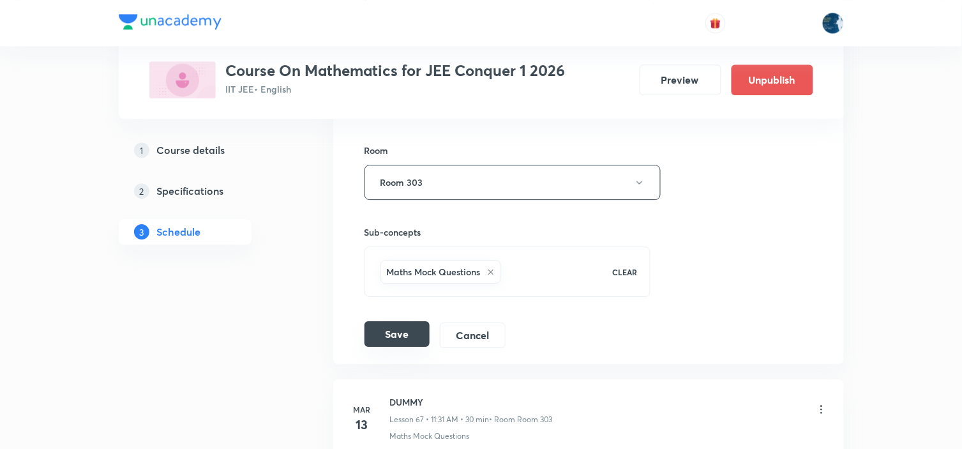
type input "110"
click at [402, 343] on button "Save" at bounding box center [396, 334] width 65 height 26
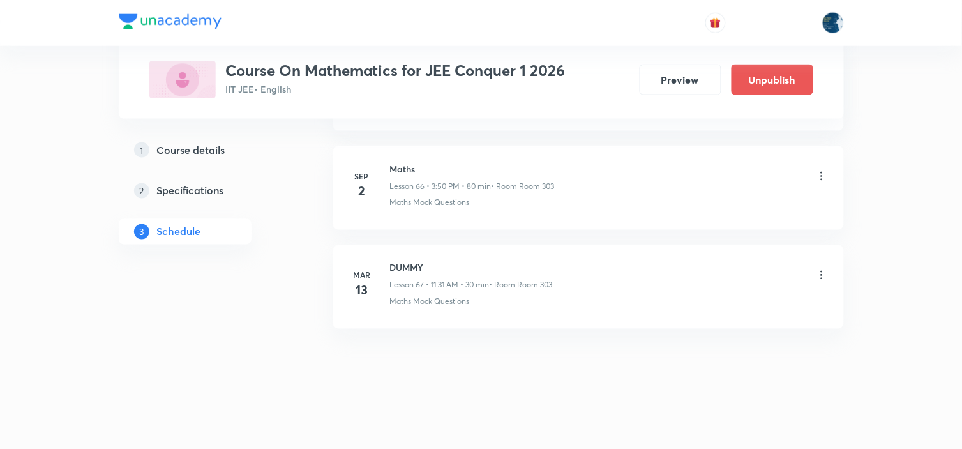
scroll to position [6622, 0]
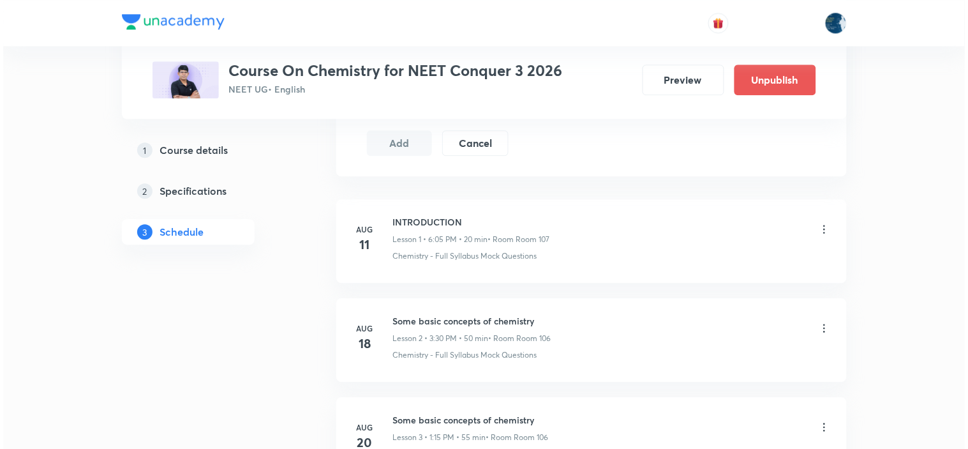
scroll to position [1845, 0]
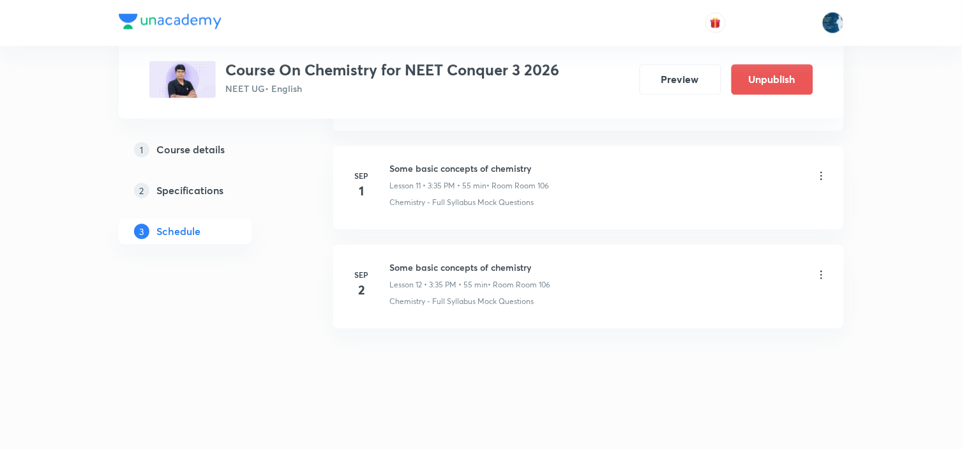
click at [825, 176] on icon at bounding box center [821, 176] width 13 height 13
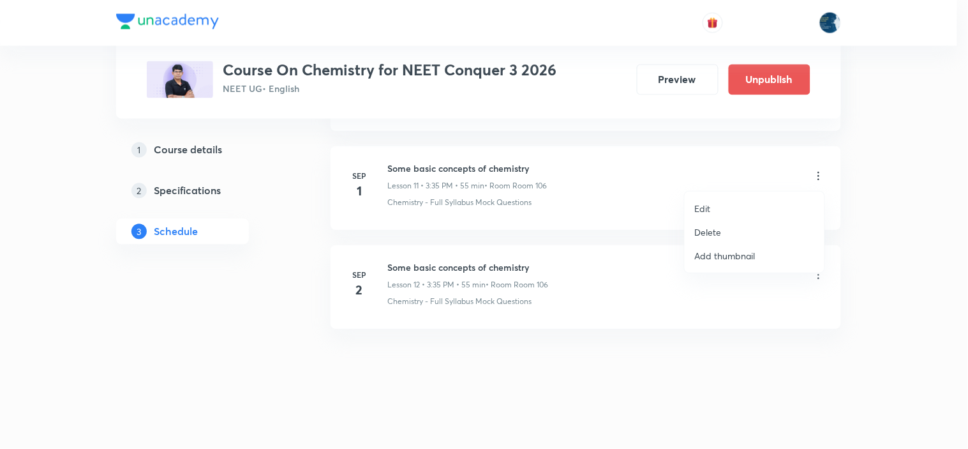
click at [782, 200] on li "Edit" at bounding box center [755, 209] width 140 height 24
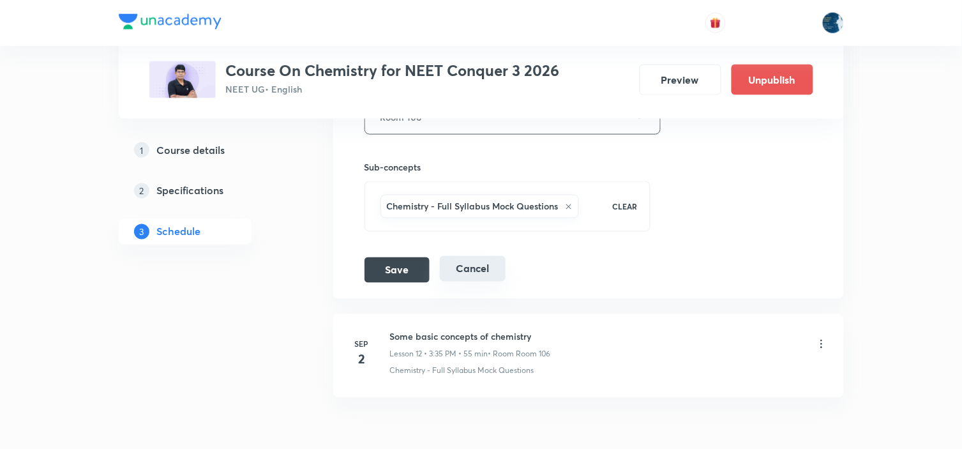
click at [466, 269] on button "Cancel" at bounding box center [473, 269] width 66 height 26
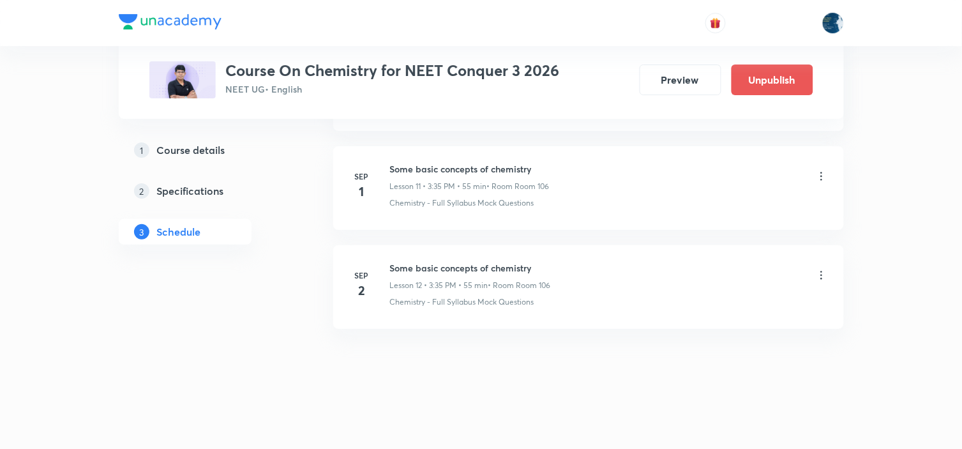
click at [825, 276] on icon at bounding box center [821, 275] width 13 height 13
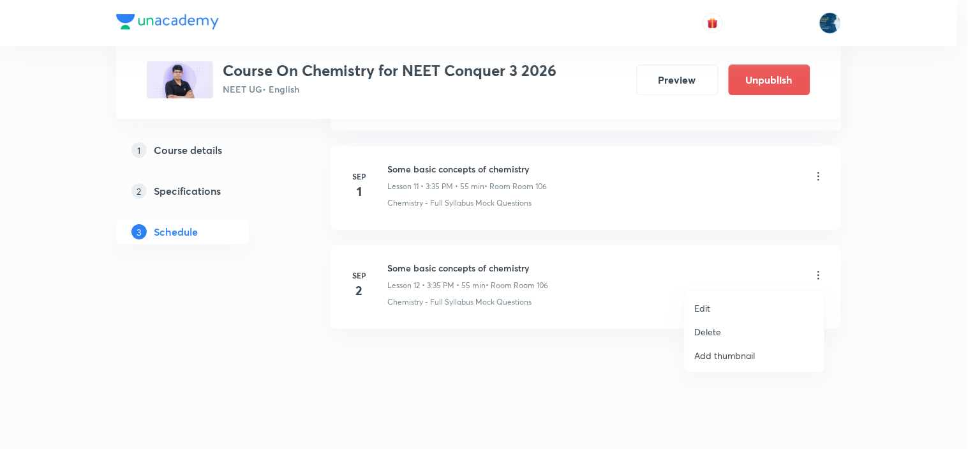
click at [759, 301] on li "Edit" at bounding box center [755, 308] width 140 height 24
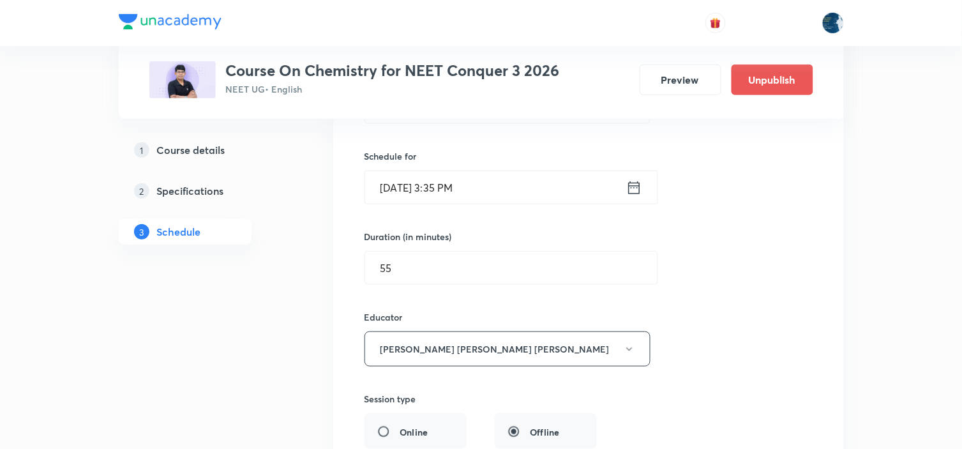
scroll to position [1388, 0]
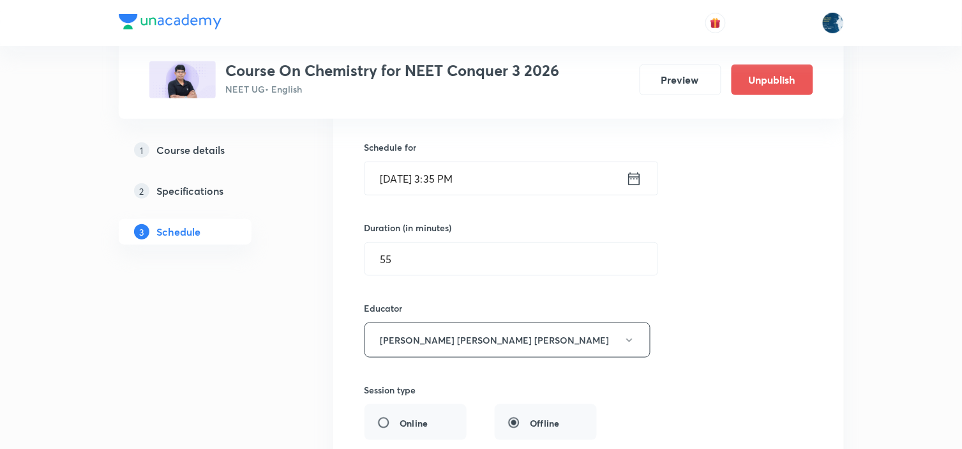
click at [634, 184] on icon at bounding box center [633, 178] width 11 height 13
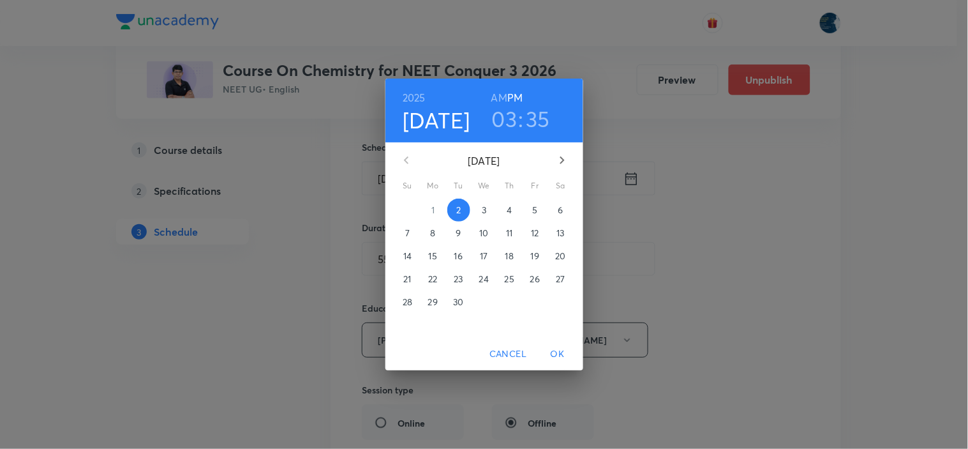
click at [543, 117] on h3 "35" at bounding box center [539, 118] width 24 height 27
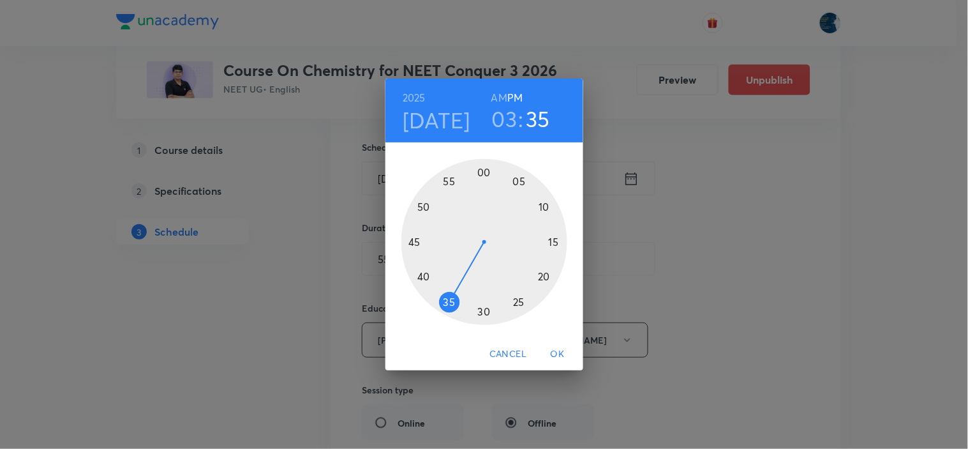
click at [520, 181] on div at bounding box center [484, 242] width 166 height 166
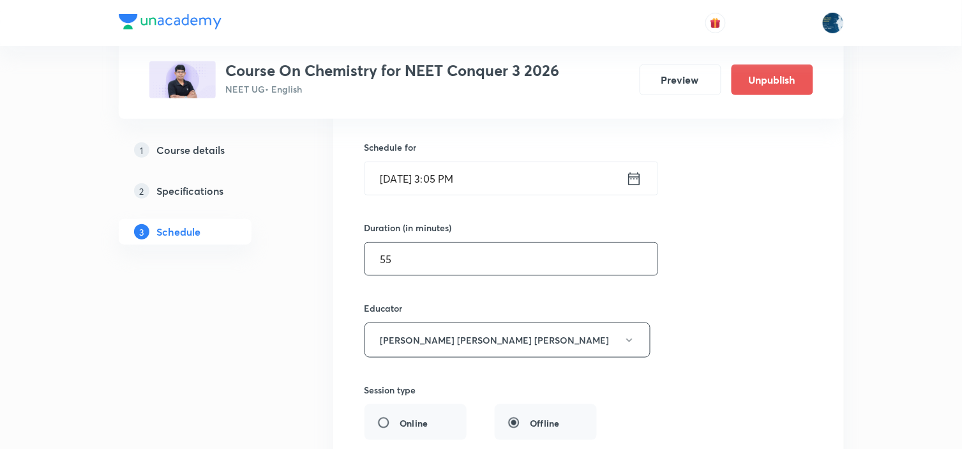
click at [558, 246] on input "55" at bounding box center [511, 259] width 292 height 33
type input "5"
type input "0"
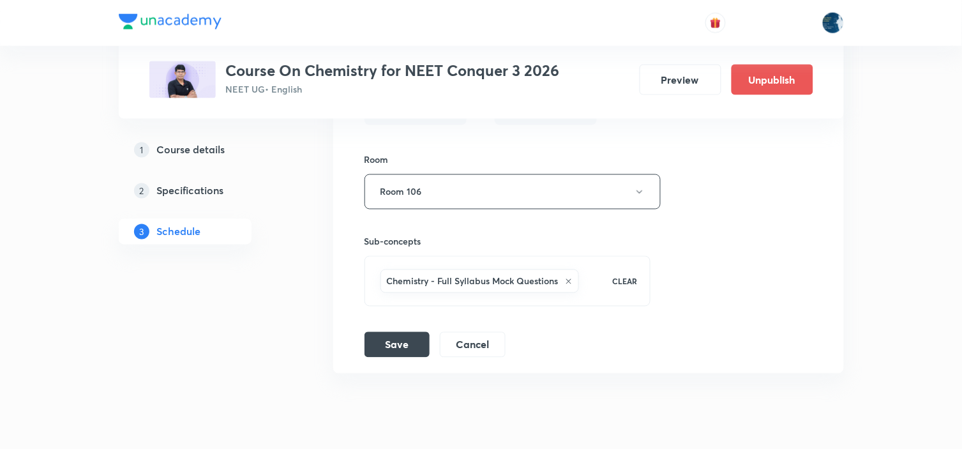
scroll to position [1743, 0]
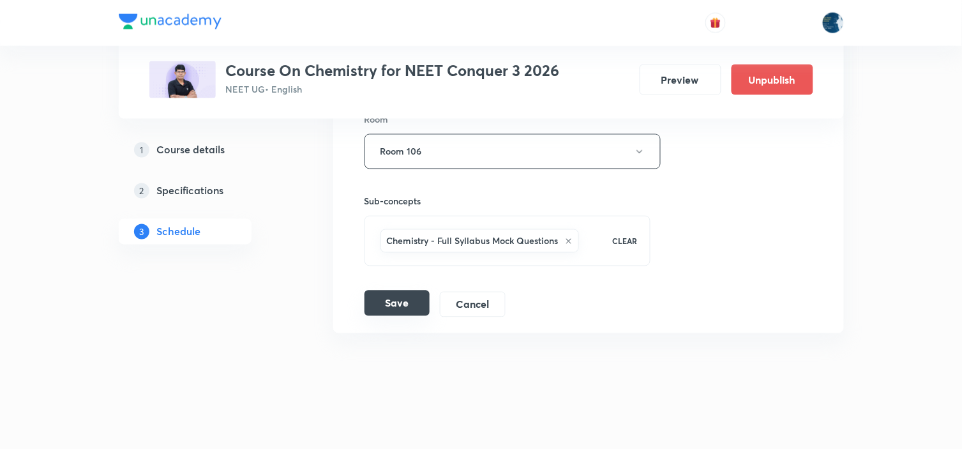
type input "80"
click at [398, 301] on button "Save" at bounding box center [396, 303] width 65 height 26
